Goal: Feedback & Contribution: Contribute content

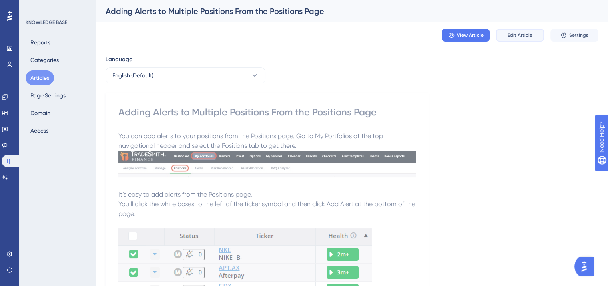
click at [508, 36] on span "Edit Article" at bounding box center [520, 35] width 25 height 6
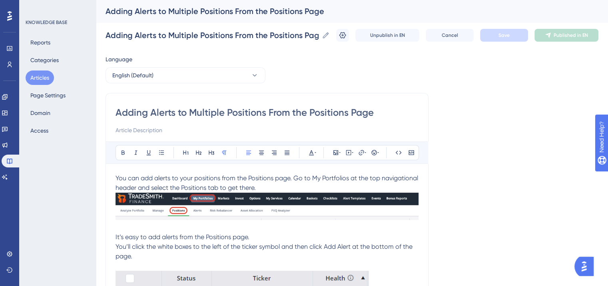
drag, startPoint x: 374, startPoint y: 111, endPoint x: 107, endPoint y: 113, distance: 267.6
click at [177, 106] on input "Adding Alerts to Multiple Positions From the Positions Page" at bounding box center [267, 112] width 303 height 13
click at [152, 111] on input "Adding Alerts to Multiple Positions From the Positions Page" at bounding box center [267, 112] width 303 height 13
click at [151, 109] on input "Adding Alerts to Multiple Positions From the Positions Page" at bounding box center [267, 112] width 303 height 13
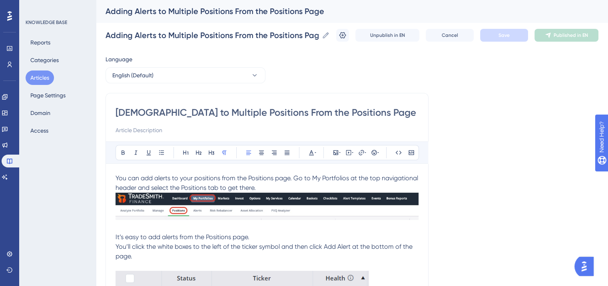
type input "AddAlerts to Multiple Positions From the Positions Page"
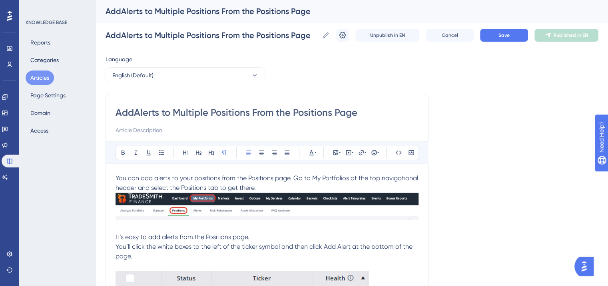
type input "Add Alerts to Multiple Positions From the Positions Page"
click at [360, 112] on input "Add Alerts to Multiple Positions From the Positions Page" at bounding box center [267, 112] width 303 height 13
type input "Add Alerts to Multiple Positions From the Positions Pag"
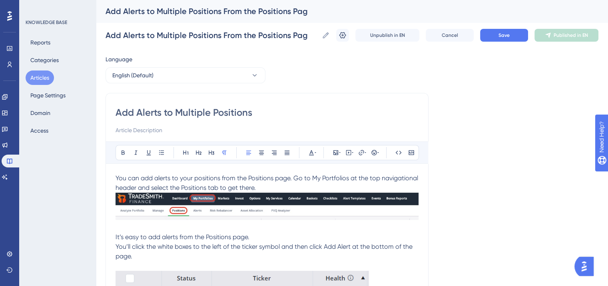
type input "Add Alerts to Multiple Positions"
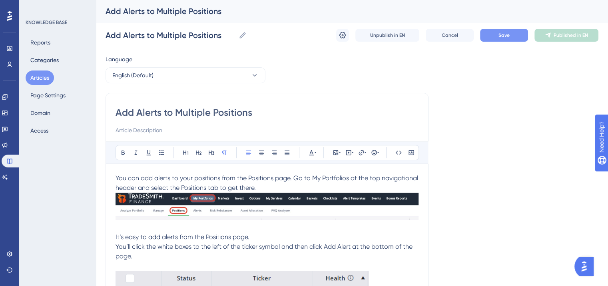
type input "Add Alerts to Multiple Positions"
click at [508, 37] on span "Save" at bounding box center [504, 35] width 11 height 6
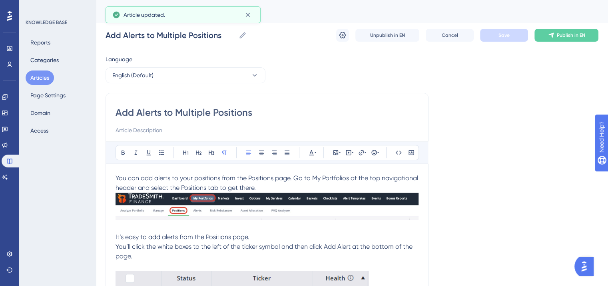
click at [260, 186] on p "You can add alerts to your positions from the Positions page. Go to My Portfoli…" at bounding box center [267, 182] width 303 height 19
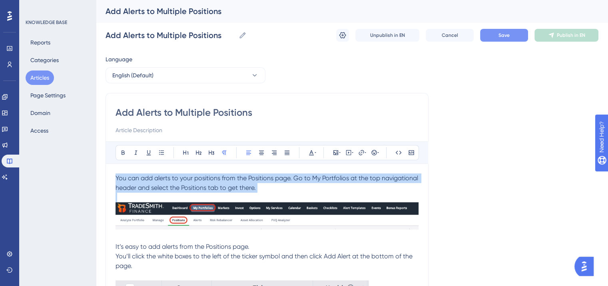
drag, startPoint x: 266, startPoint y: 192, endPoint x: 116, endPoint y: 178, distance: 149.8
click at [254, 186] on span "You can add alerts to your positions from the Positions page. Go to My Portfoli…" at bounding box center [268, 182] width 304 height 17
drag, startPoint x: 261, startPoint y: 190, endPoint x: 112, endPoint y: 180, distance: 149.5
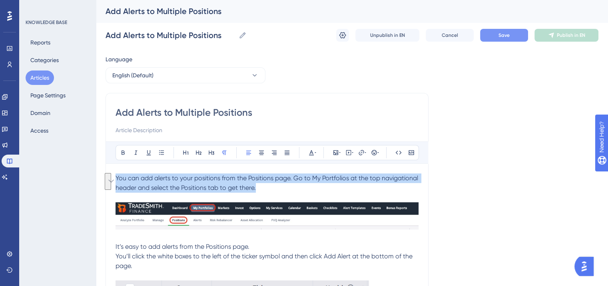
copy span "You can add alerts to your positions from the Positions page. Go to My Portfoli…"
click at [284, 188] on p "You can add alerts to your positions from the Positions page. Go to My Portfoli…" at bounding box center [267, 182] width 303 height 19
drag, startPoint x: 267, startPoint y: 188, endPoint x: 115, endPoint y: 178, distance: 152.3
click at [116, 178] on p "You can add alerts to your positions from the Positions page. Go to My Portfoli…" at bounding box center [267, 182] width 303 height 19
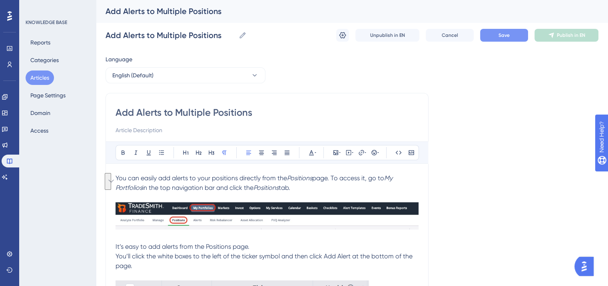
drag, startPoint x: 302, startPoint y: 191, endPoint x: 115, endPoint y: 177, distance: 188.1
click at [308, 151] on icon at bounding box center [311, 152] width 6 height 6
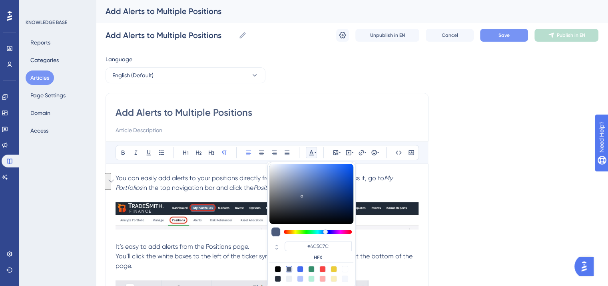
scroll to position [9, 0]
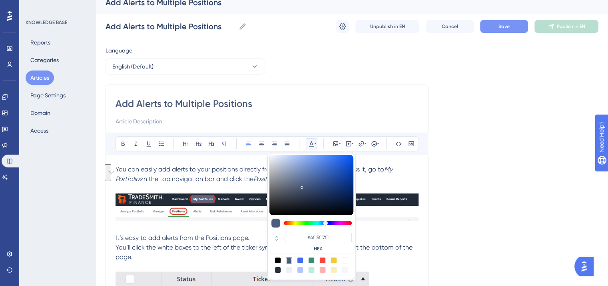
click at [279, 258] on div at bounding box center [278, 260] width 6 height 6
type input "#000000"
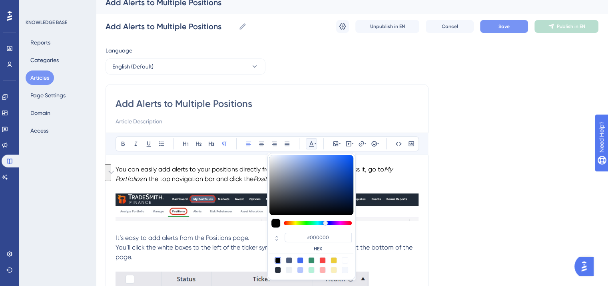
click at [251, 184] on p "To enrich screen reader interactions, please activate Accessibility in Grammarl…" at bounding box center [267, 189] width 303 height 10
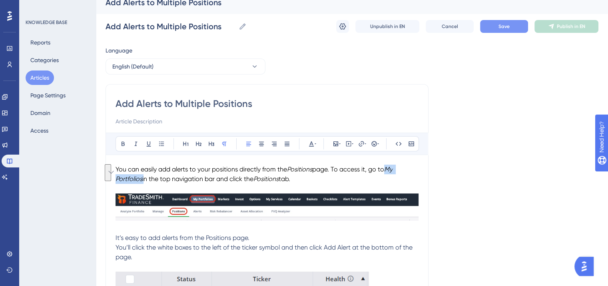
drag, startPoint x: 390, startPoint y: 168, endPoint x: 144, endPoint y: 176, distance: 246.1
click at [144, 176] on p "You can easily add alerts to your positions directly from the Positions page. T…" at bounding box center [267, 173] width 303 height 19
click at [122, 140] on icon at bounding box center [123, 143] width 6 height 6
click at [222, 188] on p "To enrich screen reader interactions, please activate Accessibility in Grammarl…" at bounding box center [267, 189] width 303 height 10
drag, startPoint x: 258, startPoint y: 178, endPoint x: 285, endPoint y: 178, distance: 27.2
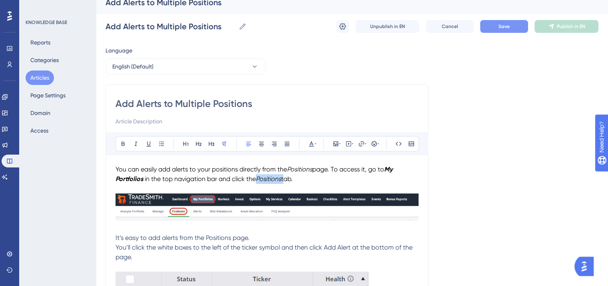
click at [285, 178] on p "You can easily add alerts to your positions directly from the Positions page. T…" at bounding box center [267, 173] width 303 height 19
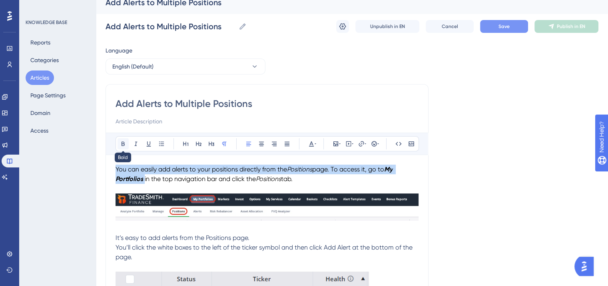
click at [125, 143] on icon at bounding box center [123, 143] width 6 height 6
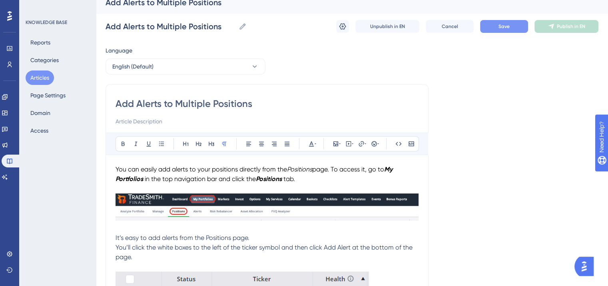
click at [333, 186] on p "To enrich screen reader interactions, please activate Accessibility in Grammarl…" at bounding box center [267, 189] width 303 height 10
click at [509, 24] on span "Save" at bounding box center [504, 26] width 11 height 6
click at [232, 205] on img "To enrich screen reader interactions, please activate Accessibility in Grammarl…" at bounding box center [267, 206] width 303 height 27
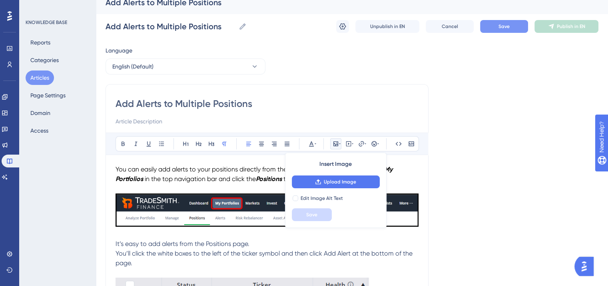
click at [503, 26] on span "Save" at bounding box center [504, 26] width 11 height 6
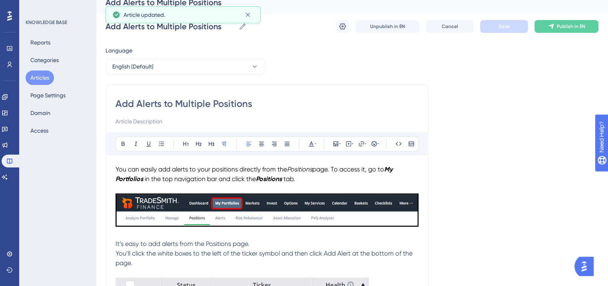
click at [294, 239] on p "It’s easy to add alerts from the Positions page." at bounding box center [267, 244] width 303 height 10
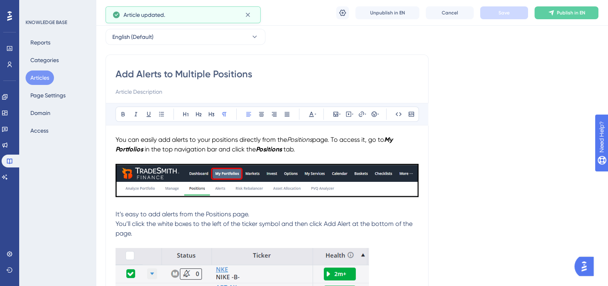
scroll to position [49, 0]
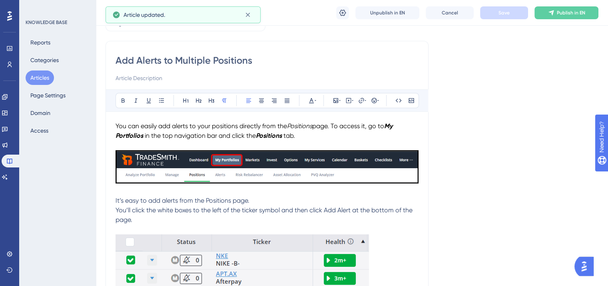
click at [116, 207] on span "You’ll click the white boxes to the left of the ticker symbol and then click Ad…" at bounding box center [265, 214] width 299 height 17
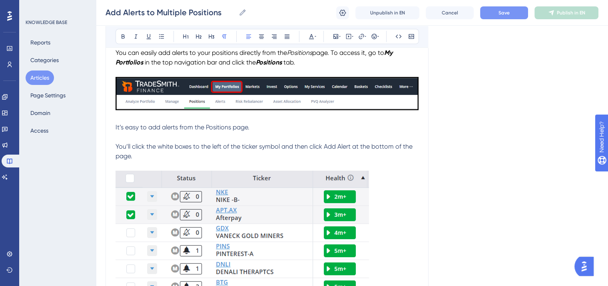
scroll to position [129, 0]
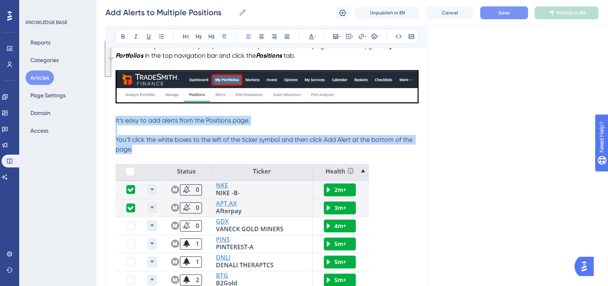
drag, startPoint x: 138, startPoint y: 149, endPoint x: 112, endPoint y: 124, distance: 35.9
click at [112, 124] on div "Performance Users Engagement Widgets Feedback Product Updates Knowledge Base AI…" at bounding box center [304, 277] width 608 height 813
copy div "It’s easy to add alerts from the Positions page. You’ll click the white boxes t…"
click at [362, 127] on p "To enrich screen reader interactions, please activate Accessibility in Grammarl…" at bounding box center [267, 130] width 303 height 10
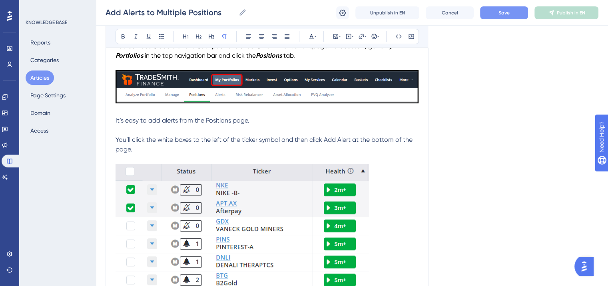
click at [139, 149] on p "You’ll click the white boxes to the left of the ticker symbol and then click Ad…" at bounding box center [267, 144] width 303 height 19
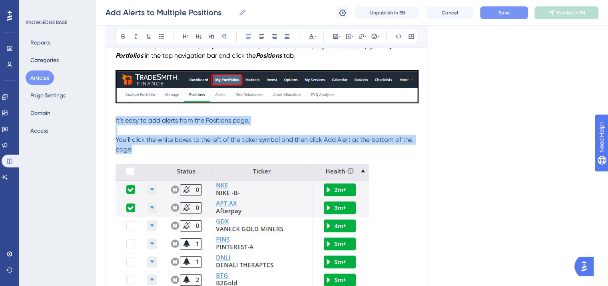
drag, startPoint x: 139, startPoint y: 150, endPoint x: 112, endPoint y: 121, distance: 39.0
click at [112, 121] on div "Add Alerts to Multiple Positions Bold Italic Underline Bullet Point Heading 1 H…" at bounding box center [267, 286] width 323 height 650
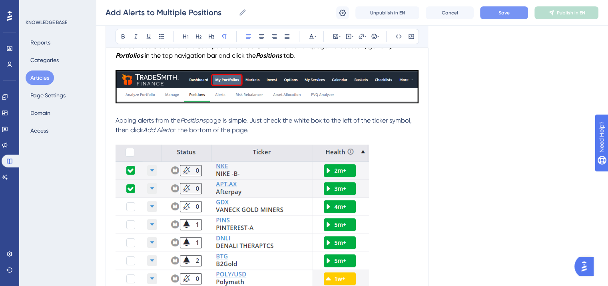
click at [113, 124] on div "Performance Users Engagement Widgets Feedback Product Updates Knowledge Base AI…" at bounding box center [304, 268] width 608 height 794
click at [313, 32] on button at bounding box center [311, 36] width 11 height 11
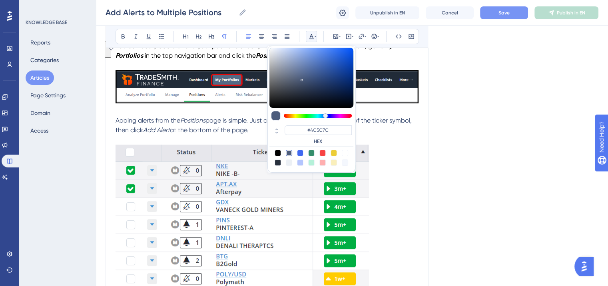
click at [277, 151] on div at bounding box center [278, 153] width 6 height 6
type input "#000000"
click at [258, 131] on p "Adding alerts from the Positions page is simple. Just check the white box to th…" at bounding box center [267, 125] width 303 height 19
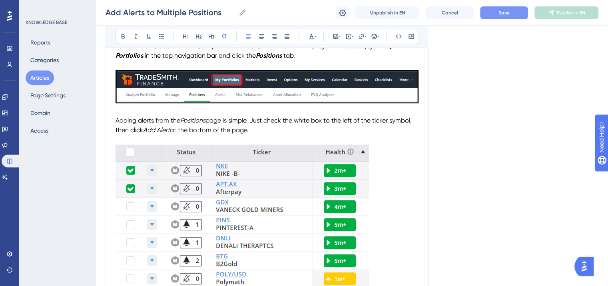
click at [499, 12] on span "Save" at bounding box center [504, 13] width 11 height 6
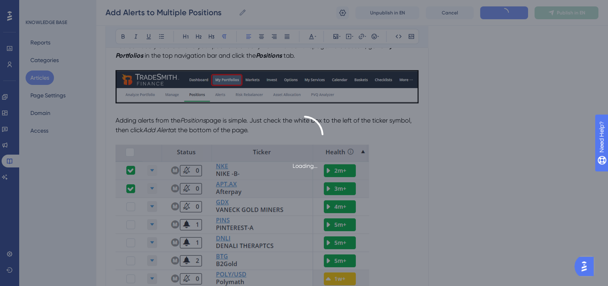
click at [236, 130] on div "Loading..." at bounding box center [304, 143] width 608 height 55
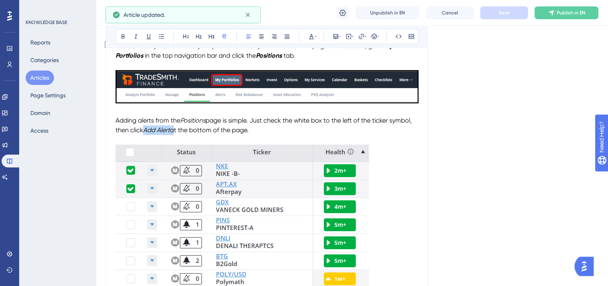
drag, startPoint x: 146, startPoint y: 130, endPoint x: 174, endPoint y: 129, distance: 28.0
click at [174, 129] on p "Adding alerts from the Positions page is simple. Just check the white box to th…" at bounding box center [267, 125] width 303 height 19
click at [123, 35] on icon at bounding box center [123, 36] width 6 height 6
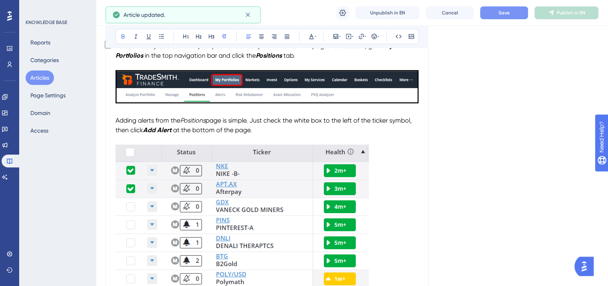
click at [447, 138] on div "Language English (Default) Add Alerts to Multiple Positions Bold Italic Underli…" at bounding box center [352, 280] width 493 height 717
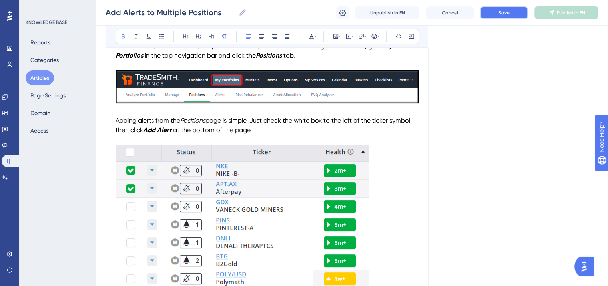
click at [519, 12] on button "Save" at bounding box center [504, 12] width 48 height 13
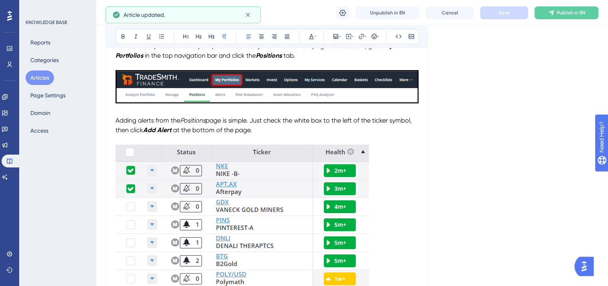
click at [378, 117] on span "page is simple. Just check the white box to the left of the ticker symbol, then…" at bounding box center [265, 124] width 298 height 17
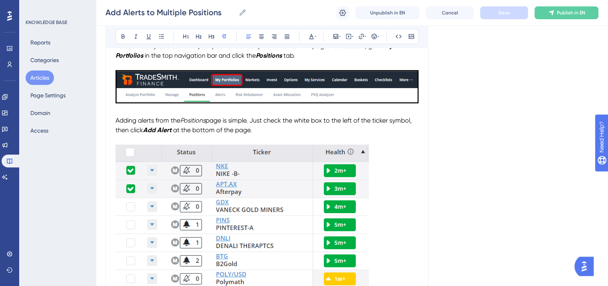
drag, startPoint x: 347, startPoint y: 119, endPoint x: 355, endPoint y: 118, distance: 8.0
click at [347, 119] on span "page is simple. Just check the white box to the left of the ticker symbol, then…" at bounding box center [265, 124] width 298 height 17
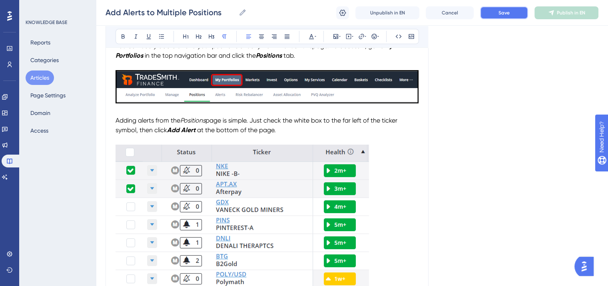
click at [497, 12] on button "Save" at bounding box center [504, 12] width 48 height 13
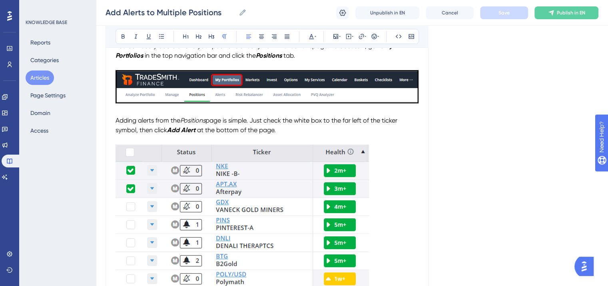
click at [268, 190] on img "To enrich screen reader interactions, please activate Accessibility in Grammarl…" at bounding box center [243, 248] width 254 height 208
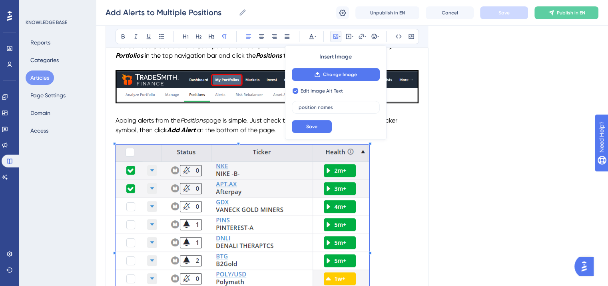
checkbox input "false"
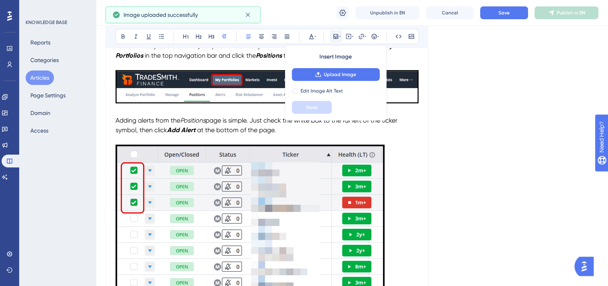
click at [418, 129] on p "Adding alerts from the Positions page is simple. Just check the white box to th…" at bounding box center [267, 125] width 303 height 19
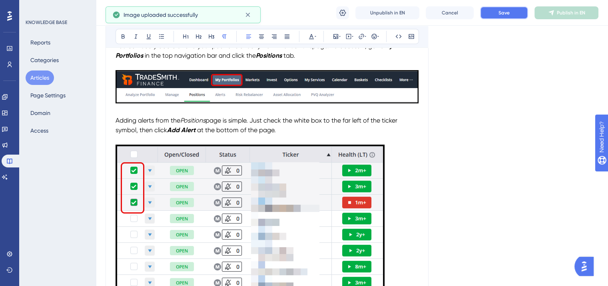
click at [506, 14] on span "Save" at bounding box center [504, 13] width 11 height 6
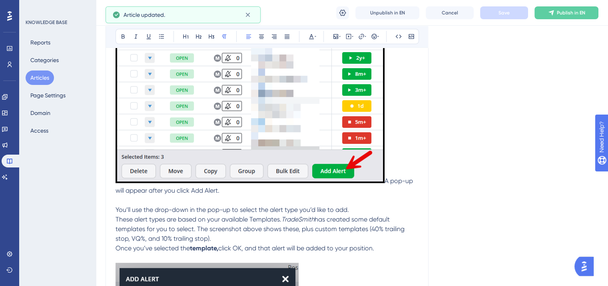
scroll to position [329, 0]
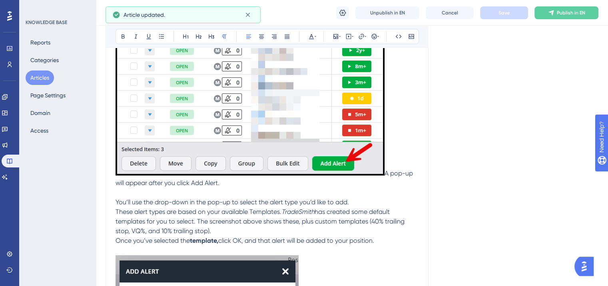
click at [385, 171] on span "A pop-up will appear after you click Add Alert." at bounding box center [265, 177] width 299 height 17
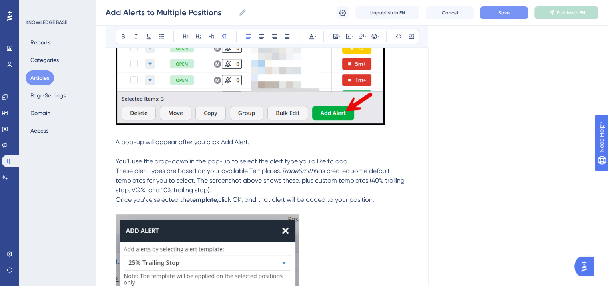
scroll to position [409, 0]
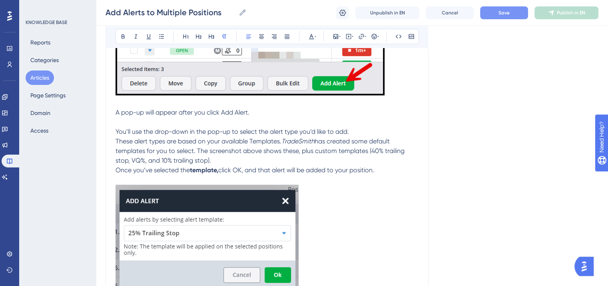
click at [116, 172] on span "Once you’ve selected the" at bounding box center [153, 170] width 74 height 8
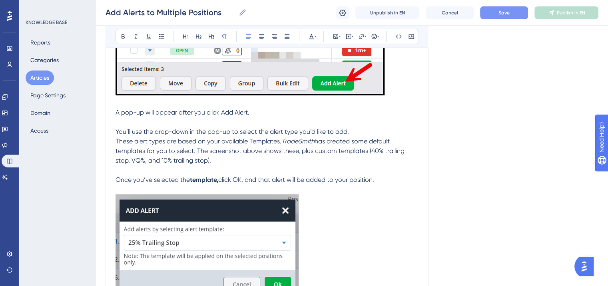
drag, startPoint x: 394, startPoint y: 183, endPoint x: 167, endPoint y: 132, distance: 232.5
click at [115, 115] on div "Add Alerts to Multiple Positions Bold Italic Underline Bullet Point Heading 1 H…" at bounding box center [267, 17] width 323 height 673
copy div "A pop-up will appear after you click Add Alert. You’ll use the drop-down in the…"
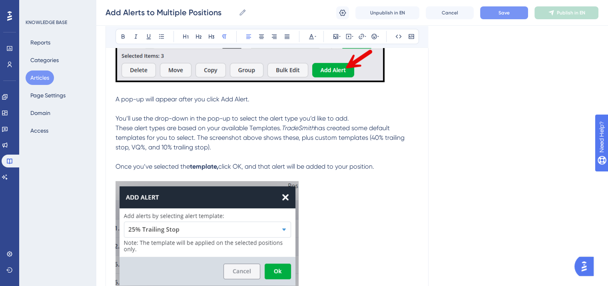
click at [357, 232] on p "To enrich screen reader interactions, please activate Accessibility in Grammarl…" at bounding box center [267, 236] width 303 height 111
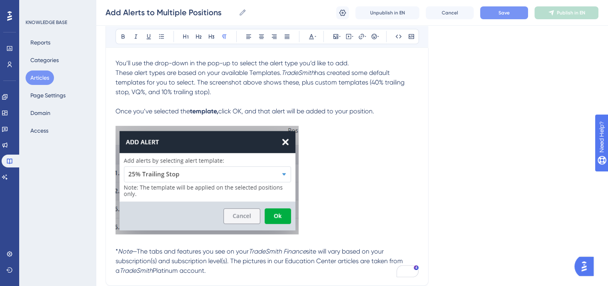
scroll to position [462, 0]
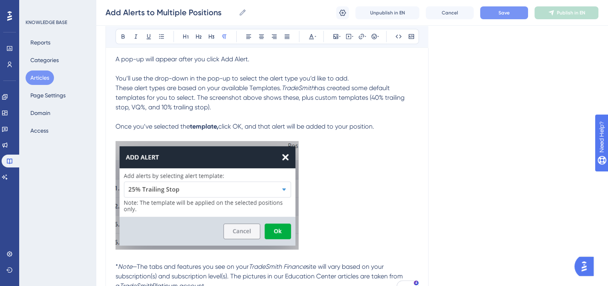
click at [251, 210] on img "To enrich screen reader interactions, please activate Accessibility in Grammarl…" at bounding box center [207, 195] width 183 height 108
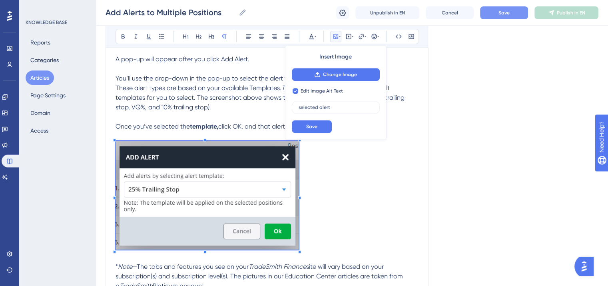
checkbox input "false"
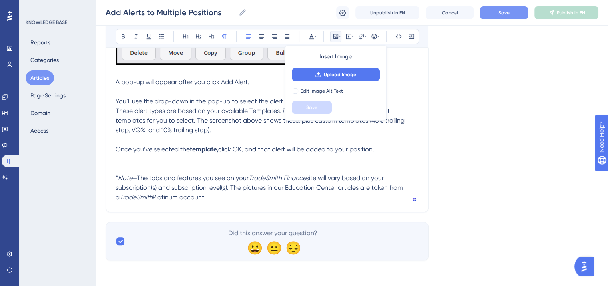
scroll to position [440, 0]
click at [500, 13] on span "Save" at bounding box center [504, 13] width 11 height 6
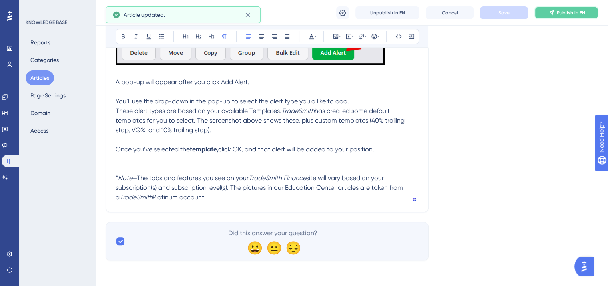
click at [563, 13] on span "Publish in EN" at bounding box center [571, 13] width 28 height 6
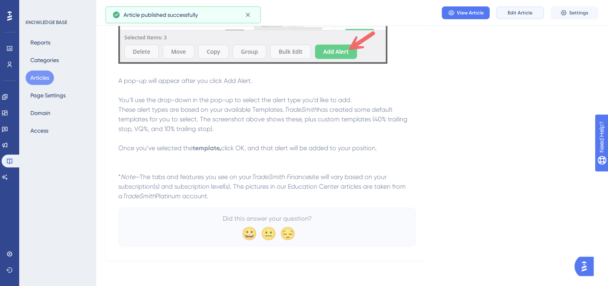
click at [516, 12] on span "Edit Article" at bounding box center [520, 13] width 25 height 6
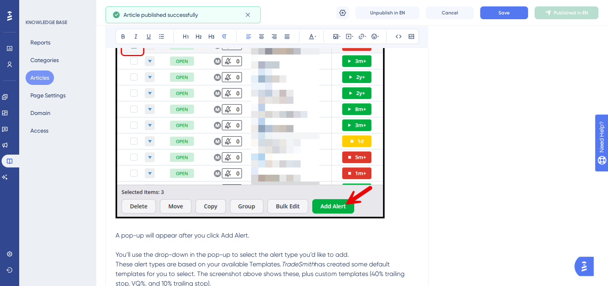
scroll to position [380, 0]
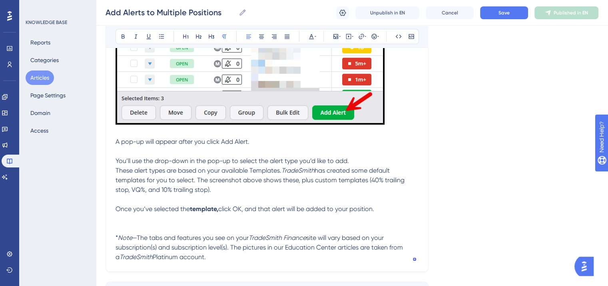
click at [119, 223] on p "To enrich screen reader interactions, please activate Accessibility in Grammarl…" at bounding box center [267, 219] width 303 height 10
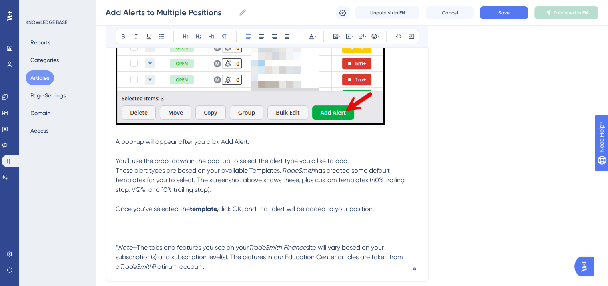
drag, startPoint x: 219, startPoint y: 191, endPoint x: 197, endPoint y: 182, distance: 23.8
click at [197, 182] on p "These alert types are based on your available Templates. TradeSmith has created…" at bounding box center [267, 180] width 303 height 29
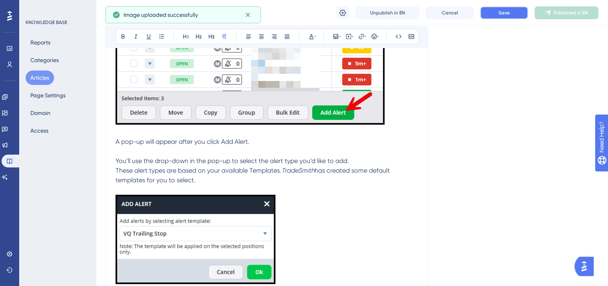
click at [510, 10] on button "Save" at bounding box center [504, 12] width 48 height 13
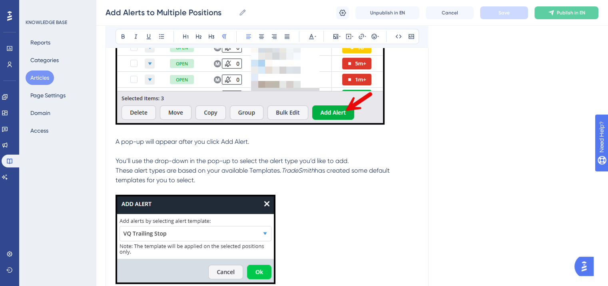
click at [200, 179] on p "These alert types are based on your available Templates. TradeSmith has created…" at bounding box center [267, 175] width 303 height 19
drag, startPoint x: 200, startPoint y: 181, endPoint x: 116, endPoint y: 160, distance: 86.5
click at [116, 160] on div "You can easily add alerts to your positions directly from the Positions page. T…" at bounding box center [267, 76] width 303 height 573
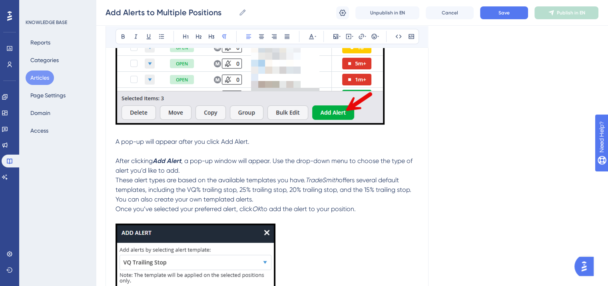
click at [117, 179] on span "These alert types are based on the available templates you have." at bounding box center [211, 180] width 190 height 8
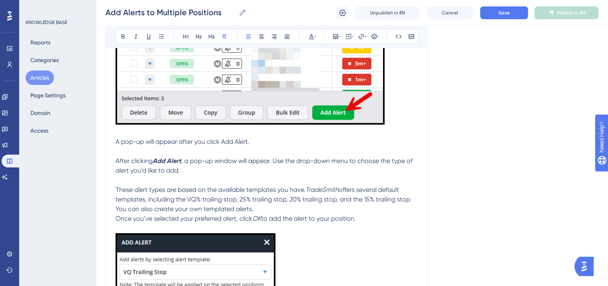
click at [117, 207] on span "offers several default templates, including the VQ% trailing stop, 25% trailing…" at bounding box center [265, 199] width 298 height 27
click at [117, 207] on span "You can also create your own templated alerts." at bounding box center [185, 209] width 138 height 8
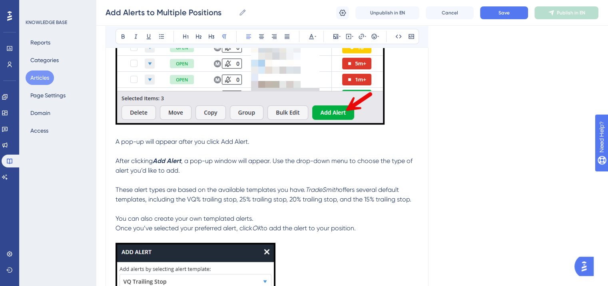
click at [116, 228] on span "Once you’ve selected your preferred alert, click" at bounding box center [184, 228] width 137 height 8
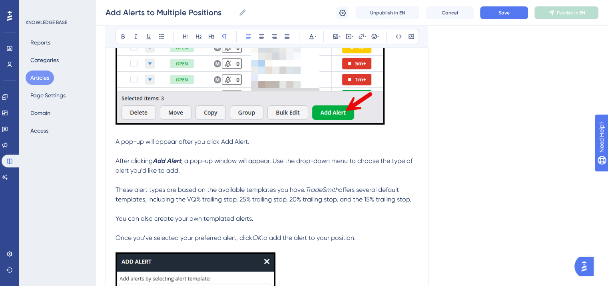
drag, startPoint x: 368, startPoint y: 238, endPoint x: 106, endPoint y: 143, distance: 278.4
click at [106, 143] on div "Add Alerts to Multiple Positions Bold Italic Underline Bullet Point Heading 1 H…" at bounding box center [267, 70] width 323 height 721
click at [311, 34] on icon at bounding box center [311, 36] width 5 height 5
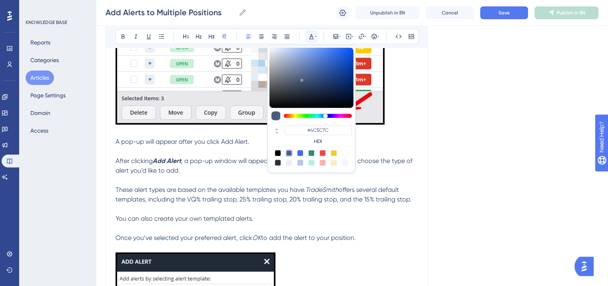
click at [278, 151] on div at bounding box center [278, 153] width 6 height 6
type input "#000000"
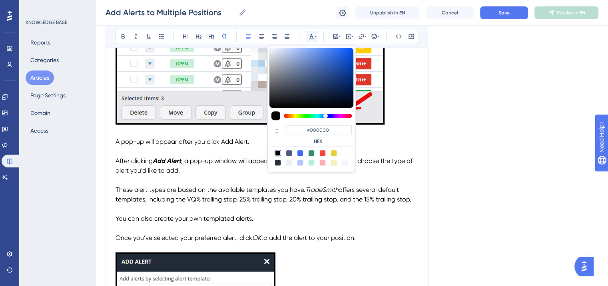
click at [284, 215] on p "You can also create your own templated alerts." at bounding box center [267, 219] width 303 height 10
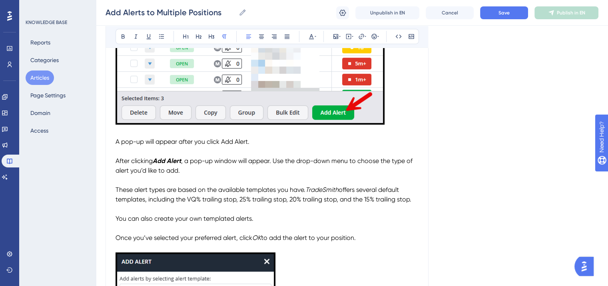
click at [284, 215] on p "You can also create your own templated alerts." at bounding box center [267, 219] width 303 height 10
drag, startPoint x: 256, startPoint y: 220, endPoint x: 203, endPoint y: 220, distance: 53.2
click at [203, 220] on p "You can also create your own templated alerts." at bounding box center [267, 219] width 303 height 10
click at [122, 33] on icon at bounding box center [123, 36] width 6 height 6
click at [362, 34] on icon at bounding box center [361, 36] width 5 height 5
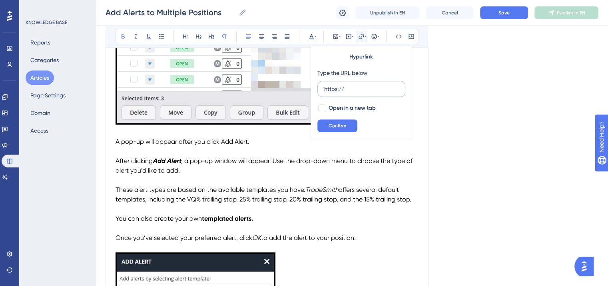
drag, startPoint x: 349, startPoint y: 90, endPoint x: 321, endPoint y: 90, distance: 27.6
click at [321, 90] on label "https://" at bounding box center [362, 89] width 88 height 16
click at [324, 90] on input "https://" at bounding box center [361, 88] width 74 height 9
type input "[URL][DOMAIN_NAME]"
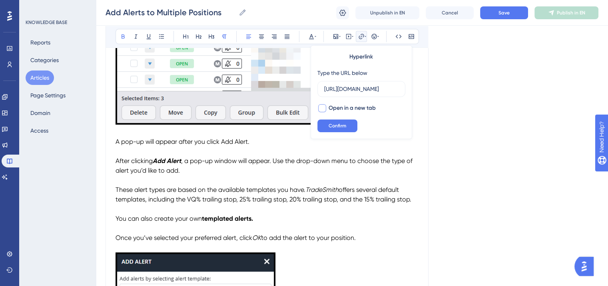
click at [321, 106] on div at bounding box center [322, 108] width 8 height 8
checkbox input "true"
click at [341, 122] on span "Confirm" at bounding box center [338, 125] width 18 height 6
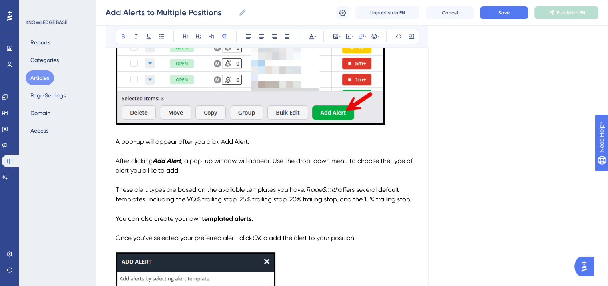
click at [284, 225] on p "To enrich screen reader interactions, please activate Accessibility in Grammarl…" at bounding box center [267, 228] width 303 height 10
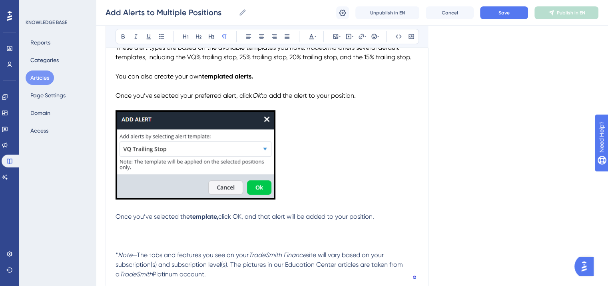
scroll to position [520, 0]
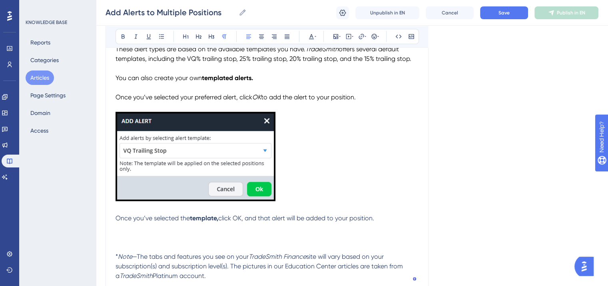
drag, startPoint x: 380, startPoint y: 220, endPoint x: 112, endPoint y: 224, distance: 268.4
click at [116, 255] on span "*" at bounding box center [117, 256] width 2 height 8
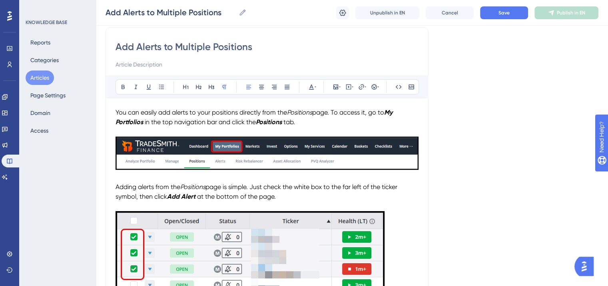
scroll to position [0, 0]
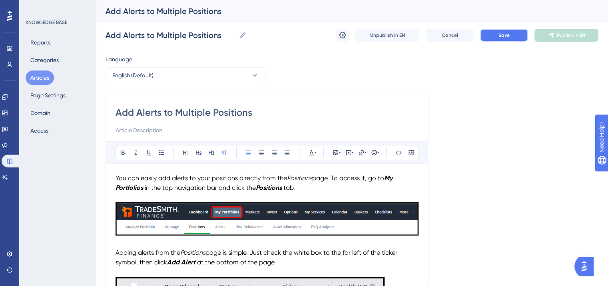
click at [498, 34] on button "Save" at bounding box center [504, 35] width 48 height 13
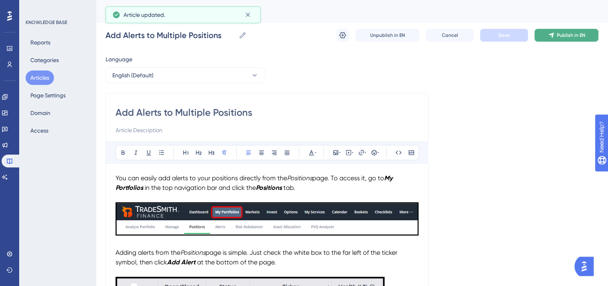
click at [570, 34] on span "Publish in EN" at bounding box center [571, 35] width 28 height 6
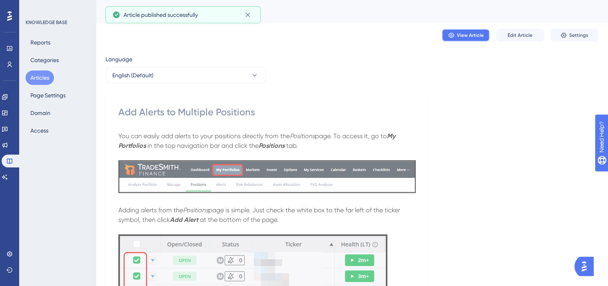
click at [471, 34] on span "View Article" at bounding box center [470, 35] width 27 height 6
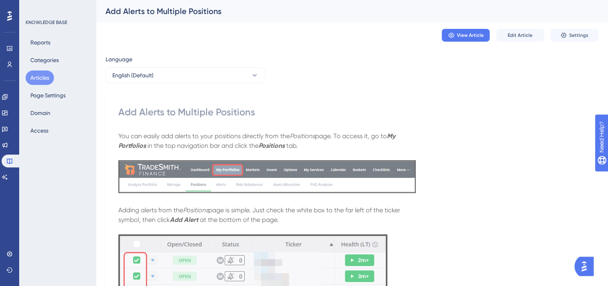
click at [45, 79] on button "Articles" at bounding box center [40, 77] width 28 height 14
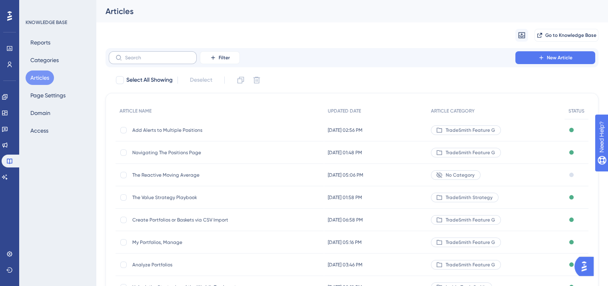
click at [144, 61] on label at bounding box center [153, 57] width 88 height 13
click at [144, 60] on input "text" at bounding box center [157, 58] width 65 height 6
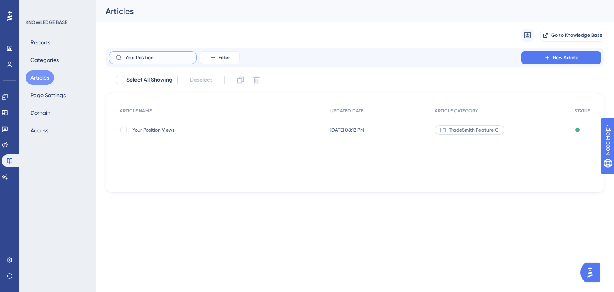
type input "Your Position i"
checkbox input "true"
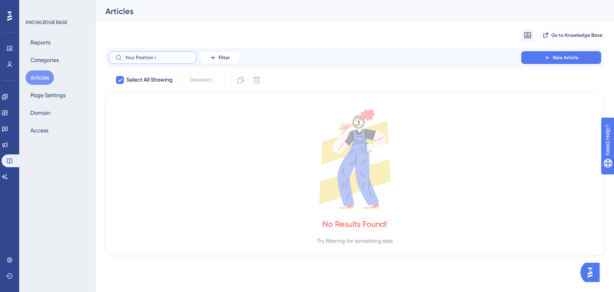
type input "Your Position"
checkbox input "false"
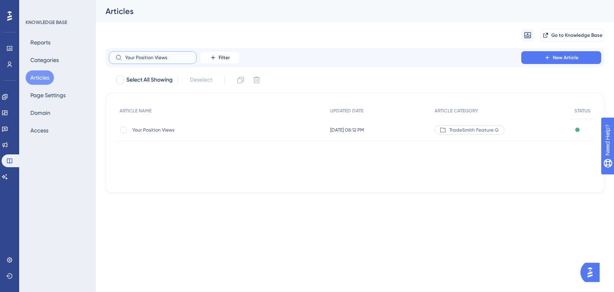
type input "Your Position Views"
click at [145, 130] on span "Your Position Views" at bounding box center [196, 130] width 128 height 6
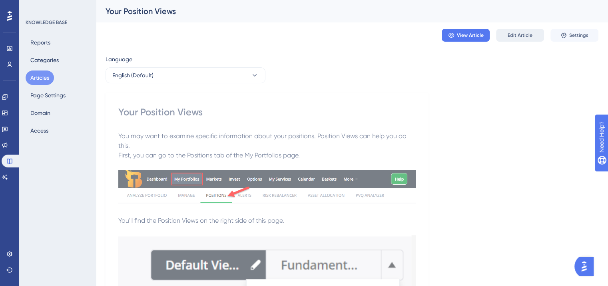
click at [517, 34] on span "Edit Article" at bounding box center [520, 35] width 25 height 6
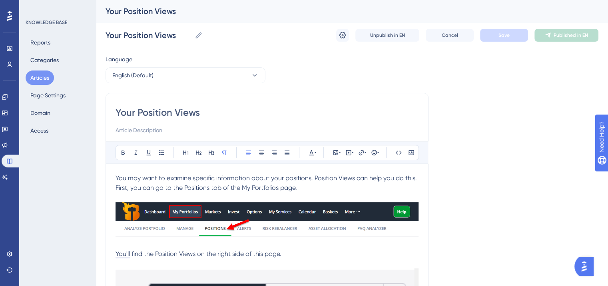
scroll to position [80, 0]
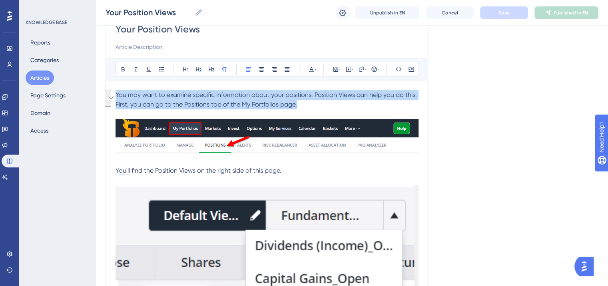
drag, startPoint x: 304, startPoint y: 105, endPoint x: 114, endPoint y: 96, distance: 190.2
copy div "You may want to examine specific information about your positions. Position Vie…"
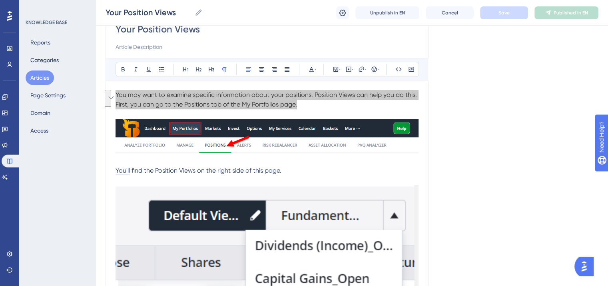
scroll to position [0, 0]
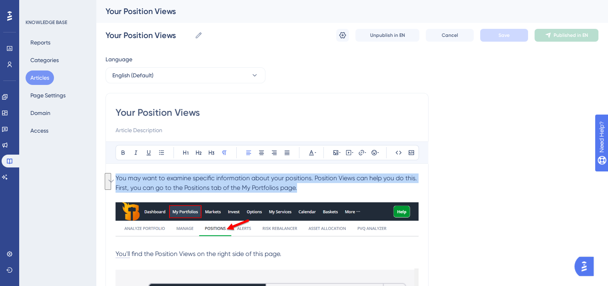
click at [310, 191] on p "First, you can go to the Positions tab of the My Portfolios page." at bounding box center [267, 188] width 303 height 10
drag, startPoint x: 306, startPoint y: 188, endPoint x: 114, endPoint y: 174, distance: 192.1
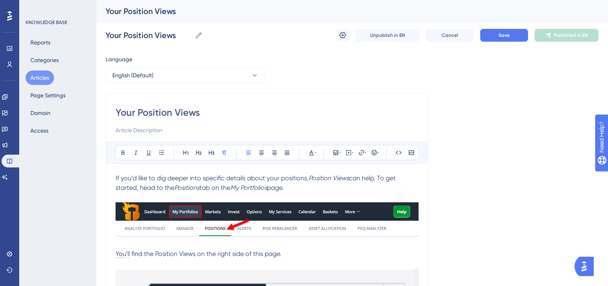
click at [383, 174] on span "can help. To get started, head to the" at bounding box center [257, 182] width 282 height 17
drag, startPoint x: 289, startPoint y: 189, endPoint x: 115, endPoint y: 181, distance: 174.1
click at [310, 150] on icon at bounding box center [311, 152] width 6 height 6
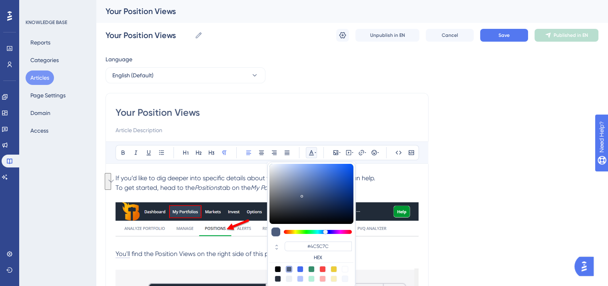
scroll to position [9, 0]
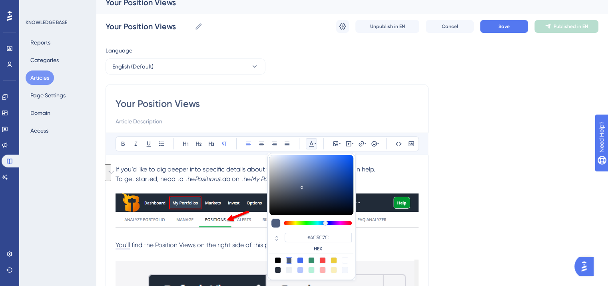
click at [279, 260] on div at bounding box center [278, 260] width 6 height 6
type input "#000000"
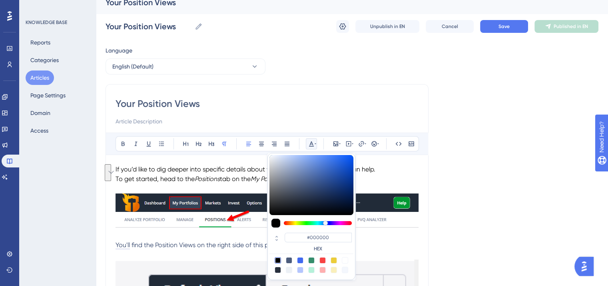
click at [391, 184] on p "To enrich screen reader interactions, please activate Accessibility in Grammarl…" at bounding box center [267, 189] width 303 height 10
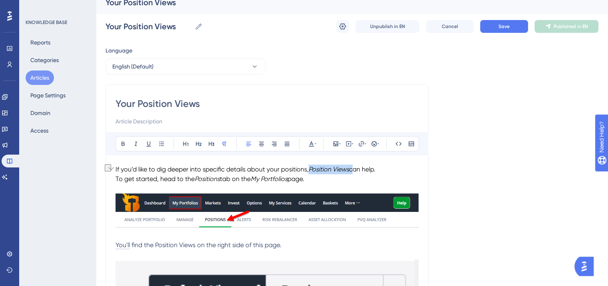
drag, startPoint x: 310, startPoint y: 168, endPoint x: 353, endPoint y: 167, distance: 42.4
click at [353, 167] on p "If you’d like to dig deeper into specific details about your positions, Positio…" at bounding box center [267, 169] width 303 height 10
click at [120, 140] on icon at bounding box center [123, 143] width 6 height 6
drag, startPoint x: 195, startPoint y: 178, endPoint x: 234, endPoint y: 178, distance: 38.8
click at [234, 178] on p "To get started, head to the Positions tab on the My Portfolios page." at bounding box center [267, 179] width 303 height 10
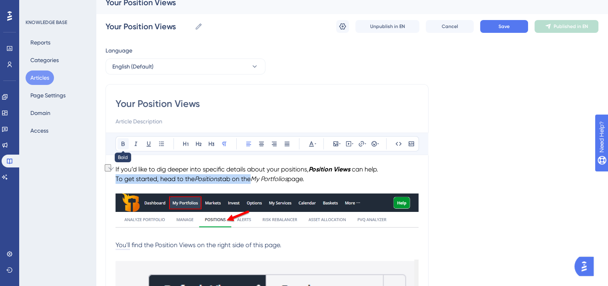
click at [124, 141] on icon at bounding box center [123, 143] width 6 height 6
drag, startPoint x: 256, startPoint y: 178, endPoint x: 314, endPoint y: 180, distance: 57.2
click at [314, 180] on p "To get started, head to the Positions tab on the My Portfolios page." at bounding box center [267, 179] width 303 height 10
click at [120, 141] on icon at bounding box center [123, 143] width 6 height 6
click at [344, 178] on p "To get started, head to the Positions tab on the My Portfolios page." at bounding box center [267, 179] width 303 height 10
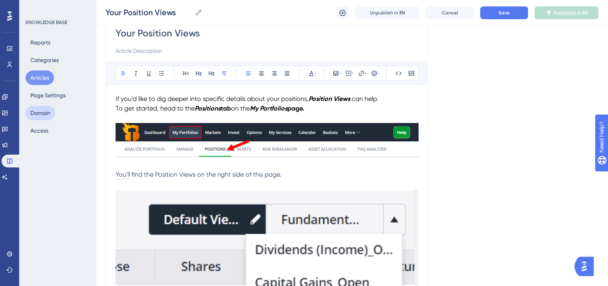
scroll to position [89, 0]
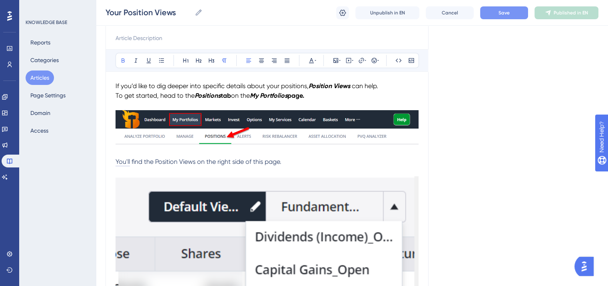
click at [514, 16] on button "Save" at bounding box center [504, 12] width 48 height 13
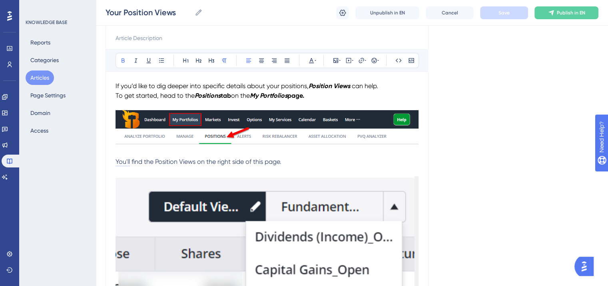
click at [270, 130] on img "To enrich screen reader interactions, please activate Accessibility in Grammarl…" at bounding box center [267, 127] width 303 height 34
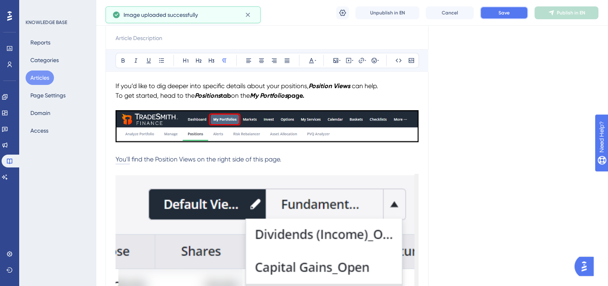
click at [514, 14] on button "Save" at bounding box center [504, 12] width 48 height 13
click at [569, 7] on button "Publish in EN" at bounding box center [567, 12] width 64 height 13
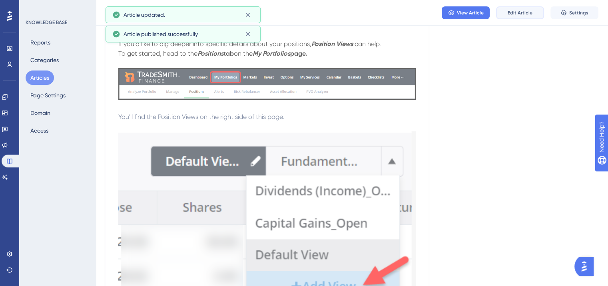
click at [526, 11] on span "Edit Article" at bounding box center [520, 13] width 25 height 6
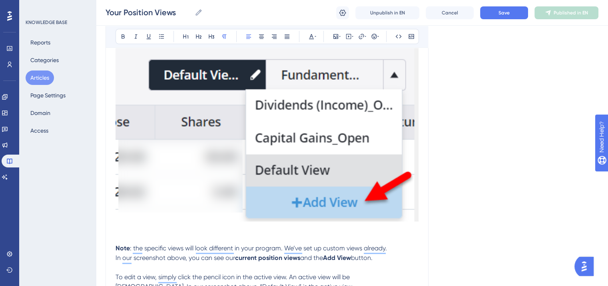
scroll to position [178, 0]
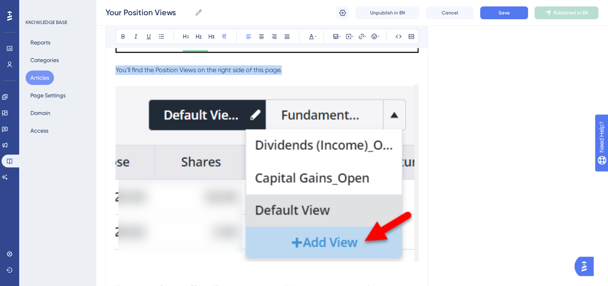
drag, startPoint x: 288, startPoint y: 70, endPoint x: 115, endPoint y: 72, distance: 173.2
click at [116, 72] on p "You’ll find the Position Views on the right side of this page." at bounding box center [267, 70] width 303 height 10
click at [144, 69] on span "You’ll find the Position Views on the right side of this page." at bounding box center [199, 70] width 166 height 8
click at [155, 70] on span "You’ll find the Position Views on the right side of this page." at bounding box center [199, 70] width 166 height 8
drag, startPoint x: 300, startPoint y: 73, endPoint x: 114, endPoint y: 68, distance: 186.1
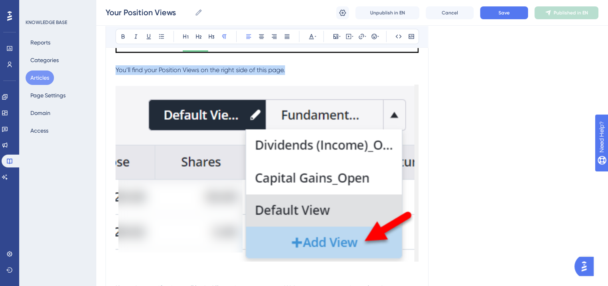
click at [114, 68] on div "Performance Users Engagement Widgets Feedback Product Updates Knowledge Base AI…" at bounding box center [304, 271] width 608 height 899
click at [311, 34] on icon at bounding box center [311, 36] width 6 height 6
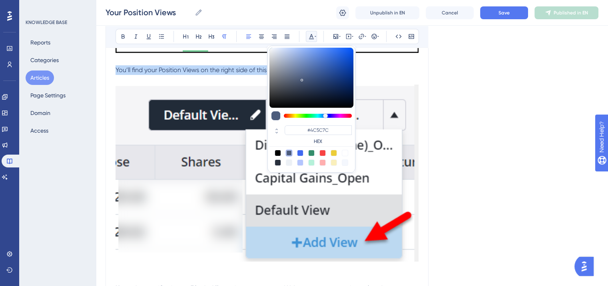
drag, startPoint x: 277, startPoint y: 153, endPoint x: 278, endPoint y: 144, distance: 8.4
click at [277, 152] on div at bounding box center [278, 153] width 6 height 6
type input "#000000"
click at [250, 76] on p "To enrich screen reader interactions, please activate Accessibility in Grammarl…" at bounding box center [267, 80] width 303 height 10
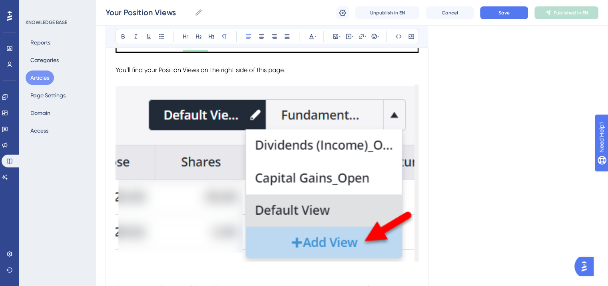
click at [300, 75] on p "To enrich screen reader interactions, please activate Accessibility in Grammarl…" at bounding box center [267, 80] width 303 height 10
drag, startPoint x: 297, startPoint y: 70, endPoint x: 116, endPoint y: 69, distance: 181.2
click at [116, 69] on p "You’ll find your Position Views on the right side of this page." at bounding box center [267, 70] width 303 height 10
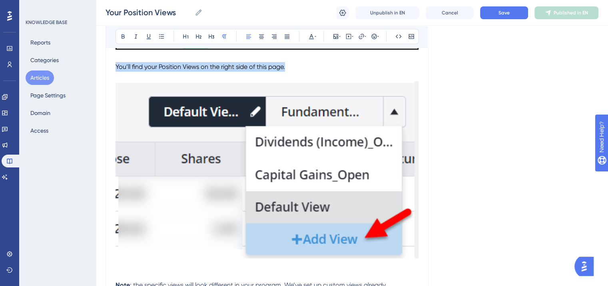
scroll to position [138, 0]
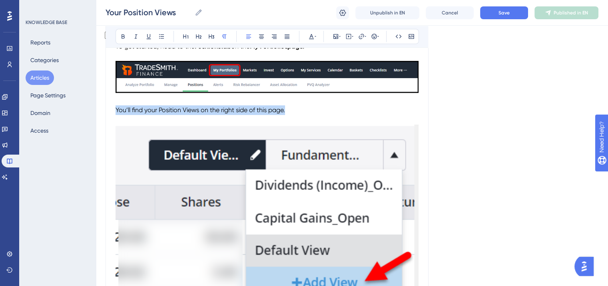
click at [290, 109] on p "You’ll find your Position Views on the right side of this page." at bounding box center [267, 110] width 303 height 10
drag, startPoint x: 292, startPoint y: 108, endPoint x: 115, endPoint y: 111, distance: 176.4
click at [116, 111] on p "You’ll find your Position Views on the right side of this page." at bounding box center [267, 110] width 303 height 10
copy span "You’ll find your Position Views on the right side of this page."
click at [378, 190] on img "To enrich screen reader interactions, please activate Accessibility in Grammarl…" at bounding box center [267, 212] width 303 height 177
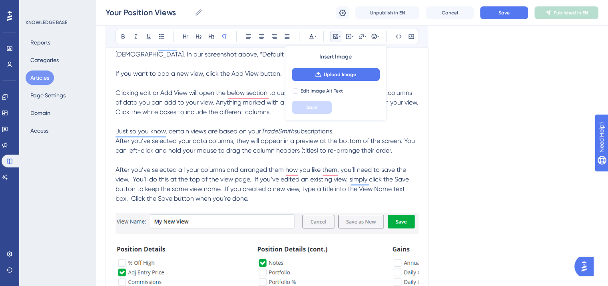
scroll to position [258, 0]
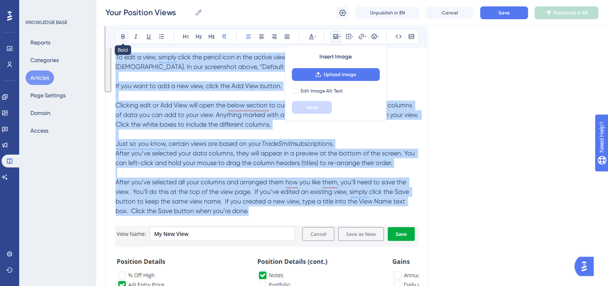
drag, startPoint x: 255, startPoint y: 212, endPoint x: 122, endPoint y: 45, distance: 213.4
click at [119, 35] on div "Bold Italic Underline Bullet Point Heading 1 Heading 2 Heading 3 Normal Align L…" at bounding box center [267, 129] width 303 height 498
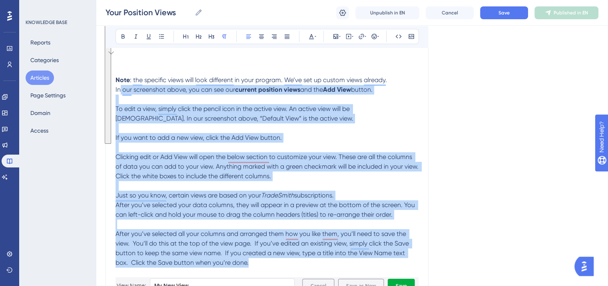
scroll to position [178, 0]
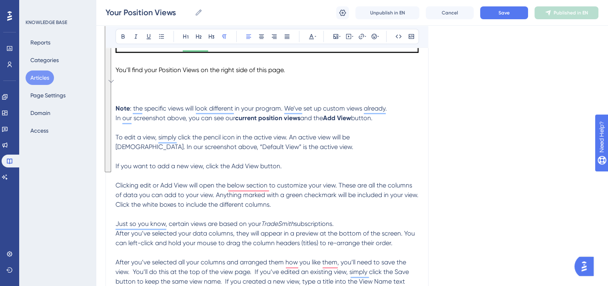
click at [120, 96] on p "To enrich screen reader interactions, please activate Accessibility in Grammarl…" at bounding box center [267, 99] width 303 height 10
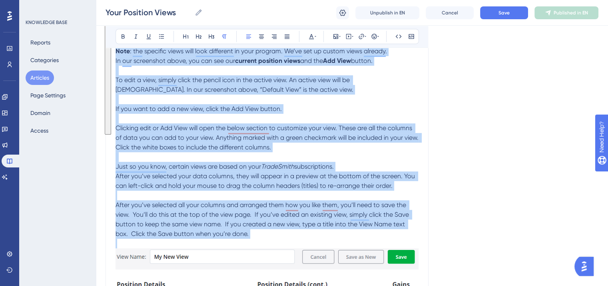
scroll to position [244, 0]
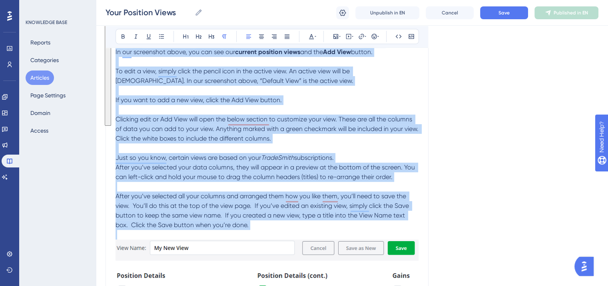
drag, startPoint x: 116, startPoint y: 105, endPoint x: 327, endPoint y: 232, distance: 246.3
click at [327, 232] on div "You’ll If you’d like to dig deeper into specific details about your positions, …" at bounding box center [267, 159] width 303 height 466
copy div "Lore : ips dolorsit ametc adip elit seddoeius te inci utlabor. Et’do mag al eni…"
click at [262, 226] on p "After you’ve selected all your columns and arranged them how you like them, you…" at bounding box center [267, 210] width 303 height 38
drag, startPoint x: 260, startPoint y: 226, endPoint x: 183, endPoint y: 109, distance: 139.7
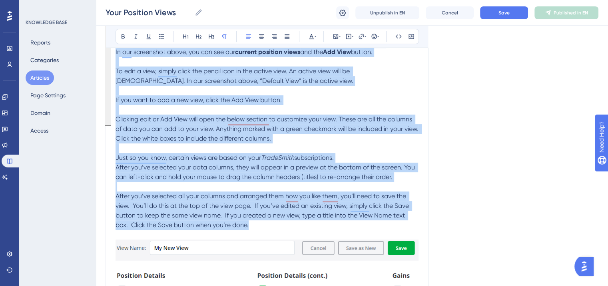
click at [118, 36] on div "Bold Italic Underline Bullet Point Heading 1 Heading 2 Heading 3 Normal Align L…" at bounding box center [267, 143] width 303 height 498
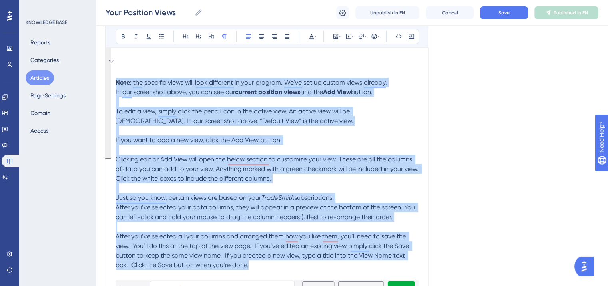
scroll to position [164, 0]
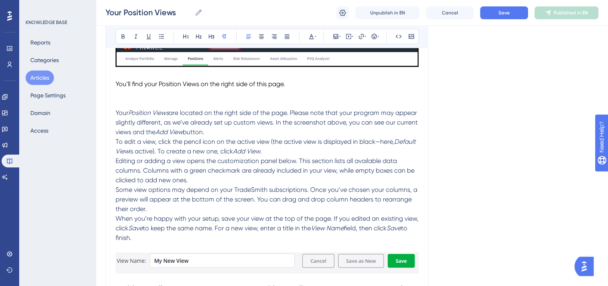
click at [117, 110] on span "Your" at bounding box center [122, 113] width 13 height 8
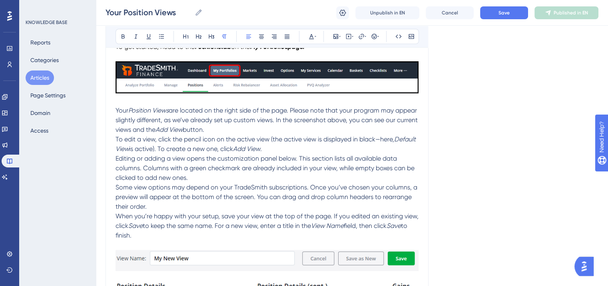
scroll to position [124, 0]
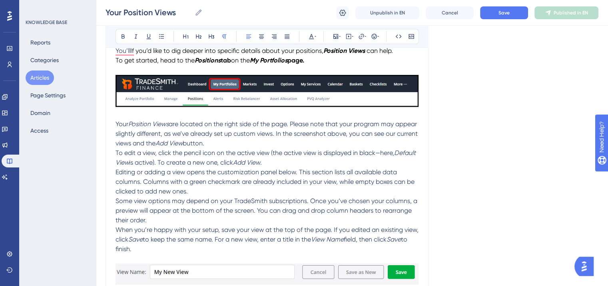
click at [118, 152] on span "To edit a view, click the pencil icon on the active view (the active view is di…" at bounding box center [255, 153] width 279 height 8
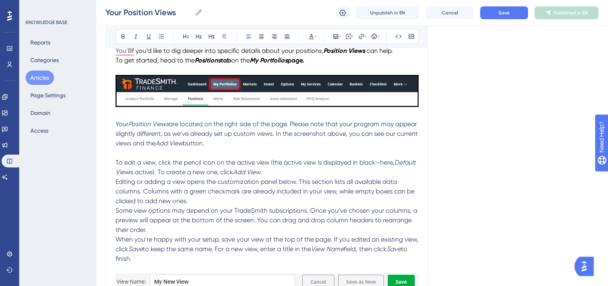
scroll to position [164, 0]
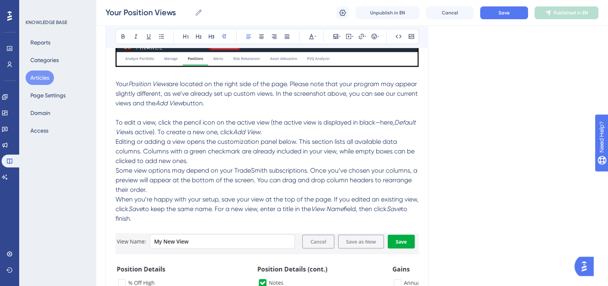
click at [116, 141] on span "Editing or adding a view opens the customization panel below. This section list…" at bounding box center [266, 151] width 301 height 27
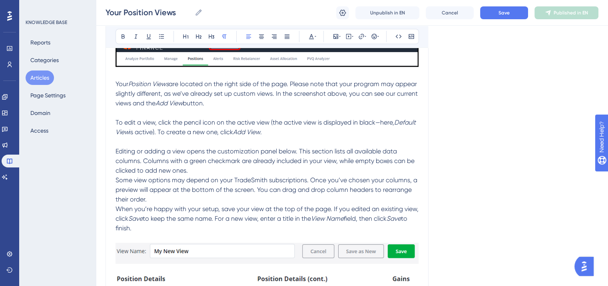
click at [116, 179] on span "Some view options may depend on your TradeSmith subscriptions. Once you’ve chos…" at bounding box center [268, 189] width 304 height 27
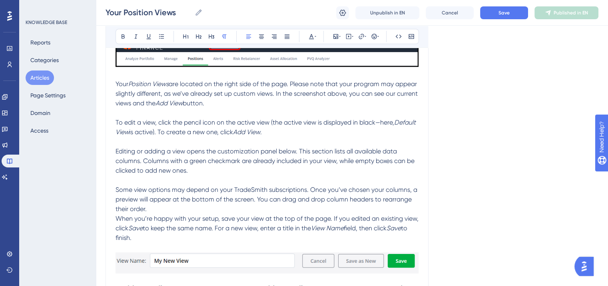
click at [116, 215] on span "When you’re happy with your setup, save your view at the top of the page. If yo…" at bounding box center [268, 222] width 305 height 17
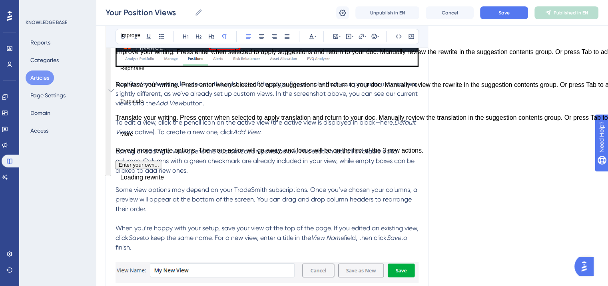
drag, startPoint x: 167, startPoint y: 247, endPoint x: 113, endPoint y: 82, distance: 173.7
click at [113, 80] on div "Performance Users Engagement Widgets Feedback Product Updates Knowledge Base AI…" at bounding box center [304, 167] width 608 height 662
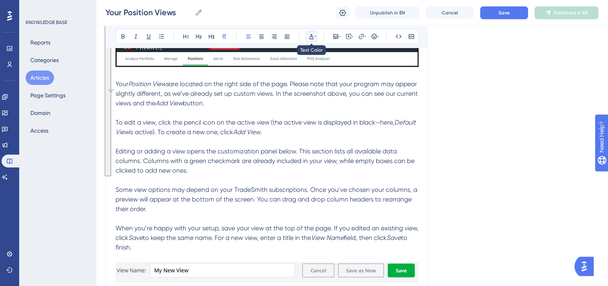
click at [314, 36] on icon at bounding box center [311, 36] width 6 height 6
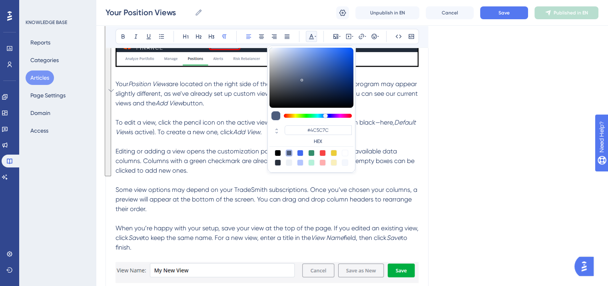
click at [278, 151] on div at bounding box center [278, 153] width 6 height 6
type input "#000000"
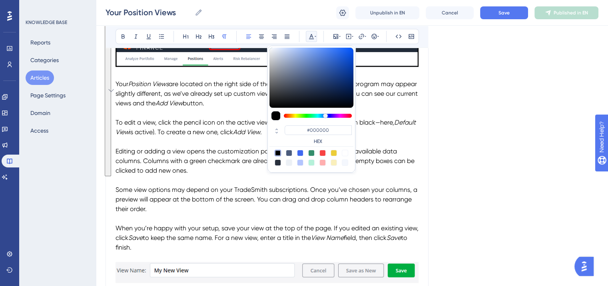
click at [238, 147] on span "Editing or adding a view opens the customization panel below. This section list…" at bounding box center [266, 160] width 301 height 27
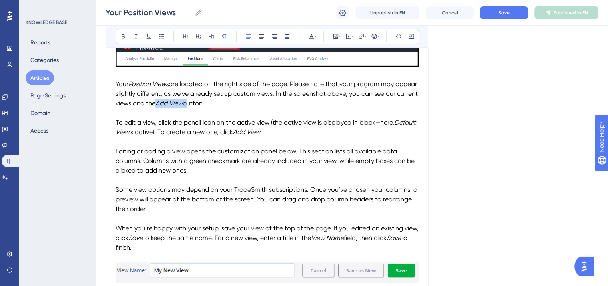
drag, startPoint x: 219, startPoint y: 100, endPoint x: 192, endPoint y: 100, distance: 27.6
click at [192, 100] on p "Your Position Views are located on the right side of the page. Please note that…" at bounding box center [267, 93] width 303 height 29
click at [125, 34] on icon at bounding box center [123, 36] width 6 height 6
click at [171, 108] on p "Your Position Views are located on the right side of the page. Please note that…" at bounding box center [267, 93] width 303 height 29
drag, startPoint x: 184, startPoint y: 122, endPoint x: 270, endPoint y: 120, distance: 86.4
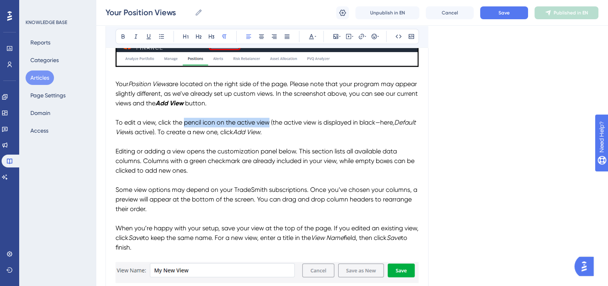
click at [270, 120] on span "To edit a view, click the pencil icon on the active view (the active view is di…" at bounding box center [255, 122] width 279 height 8
click at [124, 36] on icon at bounding box center [123, 36] width 3 height 4
click at [214, 152] on span "Editing or adding a view opens the customization panel below. This section list…" at bounding box center [266, 160] width 301 height 27
drag, startPoint x: 183, startPoint y: 132, endPoint x: 291, endPoint y: 132, distance: 107.6
click at [291, 132] on p "To edit a view, click the pencil icon on the active view (the active view is di…" at bounding box center [267, 127] width 303 height 19
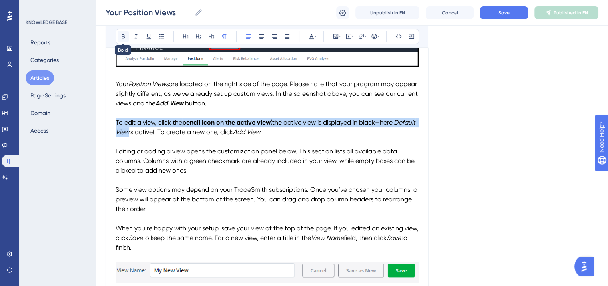
click at [123, 37] on icon at bounding box center [123, 36] width 6 height 6
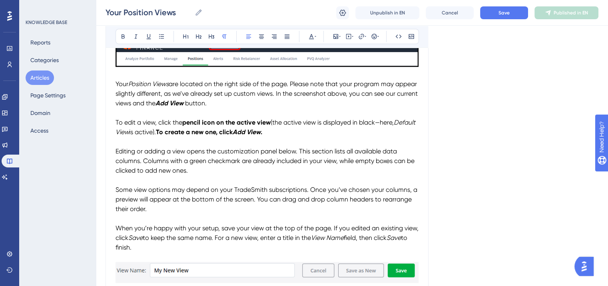
click at [334, 149] on span "Editing or adding a view opens the customization panel below. This section list…" at bounding box center [266, 160] width 301 height 27
drag, startPoint x: 273, startPoint y: 123, endPoint x: 218, endPoint y: 122, distance: 55.2
click at [218, 122] on p "To edit a view, click the pencil icon on the active view (the active view is di…" at bounding box center [267, 127] width 303 height 19
click at [120, 35] on icon at bounding box center [123, 36] width 6 height 6
click at [348, 168] on p "Editing or adding a view opens the customization panel below. This section list…" at bounding box center [267, 160] width 303 height 29
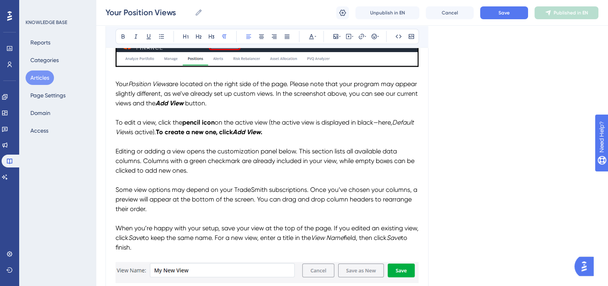
click at [253, 188] on span "Some view options may depend on your TradeSmith subscriptions. Once you’ve chos…" at bounding box center [268, 199] width 304 height 27
click at [139, 36] on button at bounding box center [135, 36] width 11 height 11
click at [270, 210] on p "Some view options may depend on your TradeSmith subscriptions. Once you’ve chos…" at bounding box center [267, 199] width 303 height 29
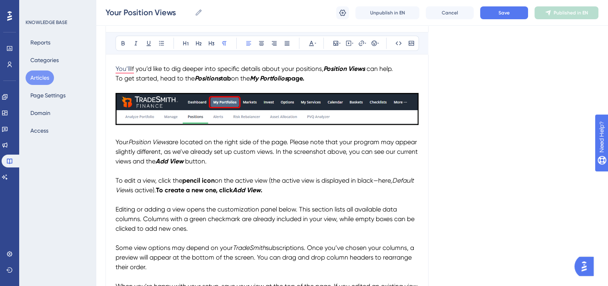
scroll to position [84, 0]
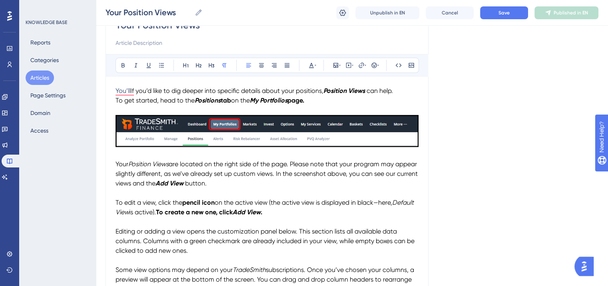
click at [248, 183] on p "Your Position Views are located on the right side of the page. Please note that…" at bounding box center [267, 173] width 303 height 29
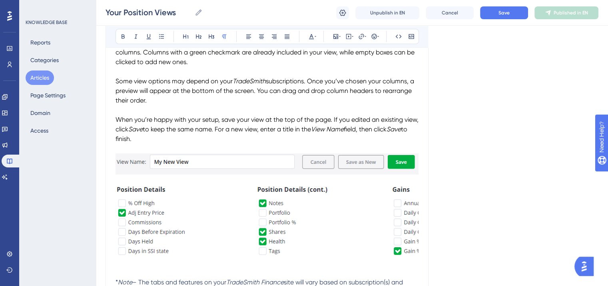
scroll to position [404, 0]
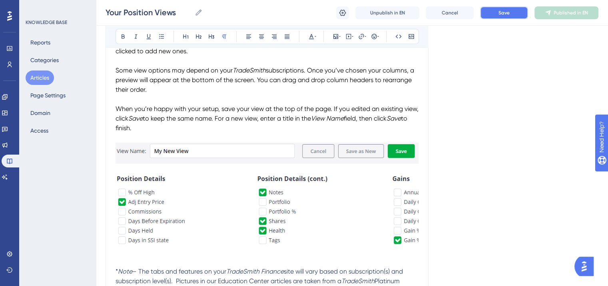
click at [503, 13] on span "Save" at bounding box center [504, 13] width 11 height 6
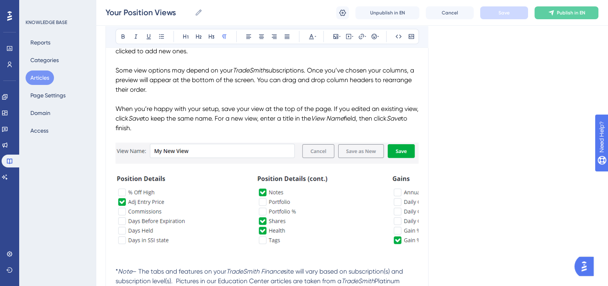
click at [251, 167] on img "To enrich screen reader interactions, please activate Accessibility in Grammarl…" at bounding box center [267, 193] width 303 height 102
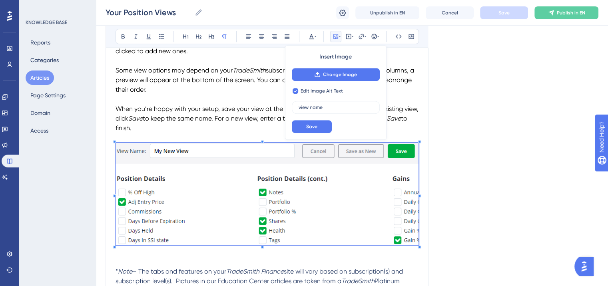
scroll to position [394, 0]
checkbox input "false"
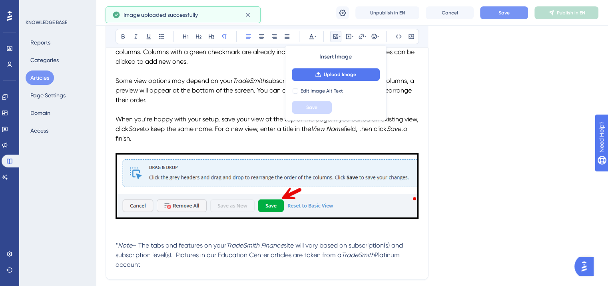
scroll to position [404, 0]
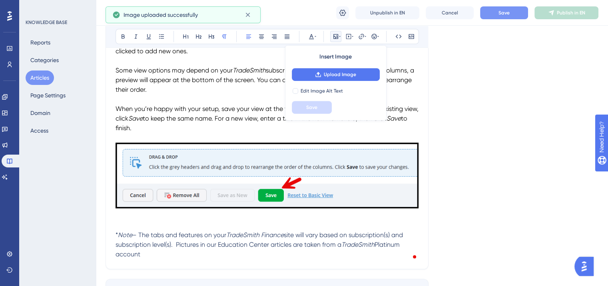
click at [260, 128] on p "When you’re happy with your setup, save your view at the top of the page. If yo…" at bounding box center [267, 118] width 303 height 29
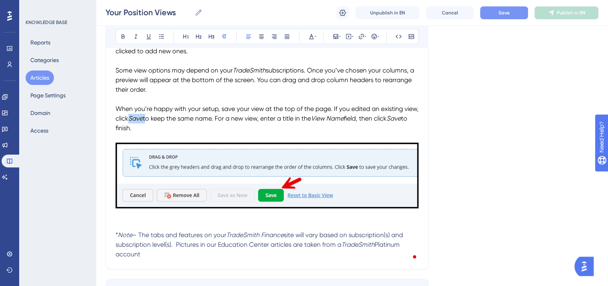
drag, startPoint x: 147, startPoint y: 119, endPoint x: 162, endPoint y: 118, distance: 14.8
click at [162, 118] on p "When you’re happy with your setup, save your view at the top of the page. If yo…" at bounding box center [267, 118] width 303 height 29
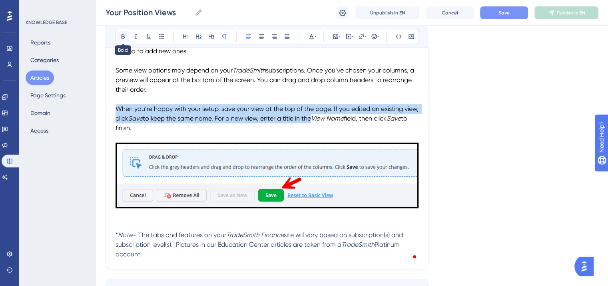
click at [122, 35] on icon at bounding box center [123, 36] width 6 height 6
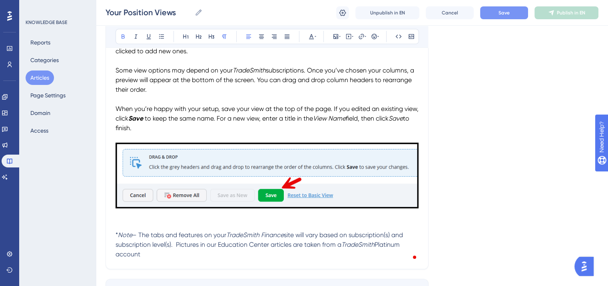
click at [192, 120] on span "to keep the same name. For a new view, enter a title in the" at bounding box center [229, 118] width 168 height 8
click at [389, 122] on em "Save" at bounding box center [396, 118] width 14 height 8
drag, startPoint x: 162, startPoint y: 120, endPoint x: 147, endPoint y: 119, distance: 15.2
click at [147, 119] on p "When you’re happy with your setup, save your view at the top of the page. If yo…" at bounding box center [267, 118] width 303 height 29
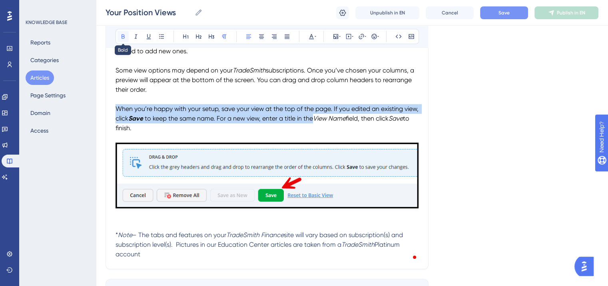
click at [122, 35] on icon at bounding box center [123, 36] width 3 height 4
drag, startPoint x: 157, startPoint y: 130, endPoint x: 118, endPoint y: 104, distance: 47.1
click at [122, 37] on icon at bounding box center [123, 36] width 6 height 6
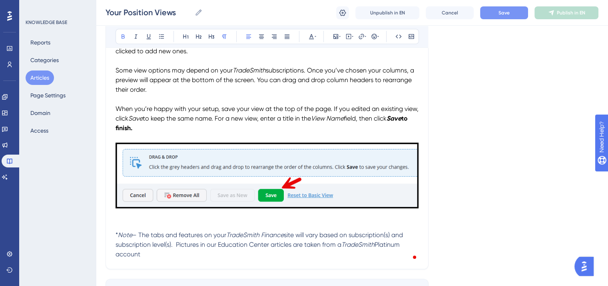
click at [181, 135] on p "To enrich screen reader interactions, please activate Accessibility in Grammarl…" at bounding box center [267, 138] width 303 height 10
click at [134, 223] on p "To enrich screen reader interactions, please activate Accessibility in Grammarl…" at bounding box center [267, 225] width 303 height 10
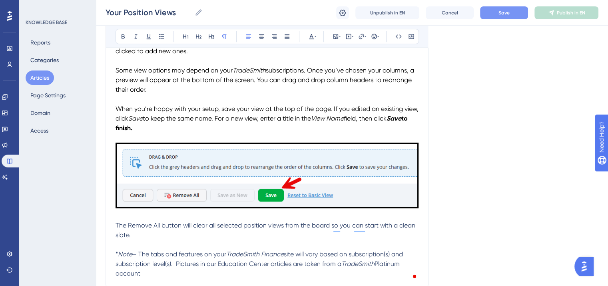
drag, startPoint x: 139, startPoint y: 237, endPoint x: 112, endPoint y: 229, distance: 27.7
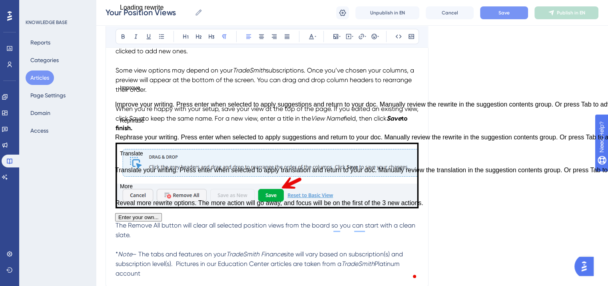
copy span "The Remove All button will clear all selected position views from the board so …"
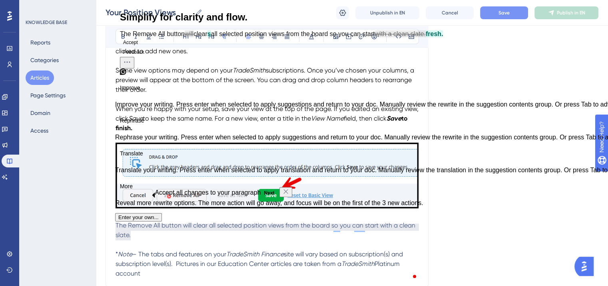
click at [139, 238] on p "The Remove All button will clear all selected position views from the board so …" at bounding box center [267, 229] width 303 height 19
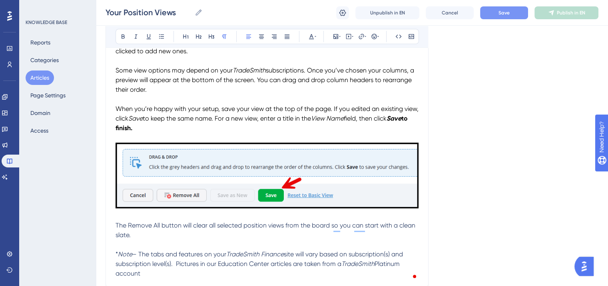
drag, startPoint x: 140, startPoint y: 237, endPoint x: 117, endPoint y: 226, distance: 25.8
click at [117, 226] on p "The Remove All button will clear all selected position views from the board so …" at bounding box center [267, 229] width 303 height 19
copy span "The Remove All button will clear all selected position views from the board so …"
click at [144, 235] on p "The Remove All button will clear all selected position views from the board so …" at bounding box center [267, 229] width 303 height 19
drag, startPoint x: 143, startPoint y: 236, endPoint x: 115, endPoint y: 226, distance: 29.9
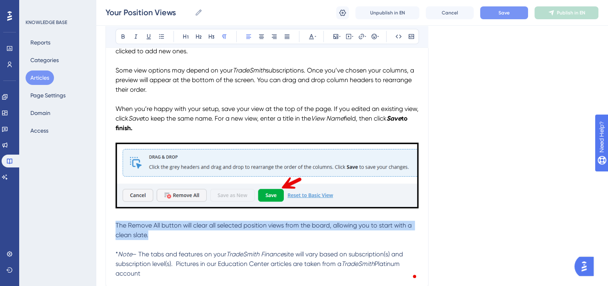
drag, startPoint x: 157, startPoint y: 237, endPoint x: 111, endPoint y: 228, distance: 46.9
click at [312, 34] on icon at bounding box center [311, 36] width 6 height 6
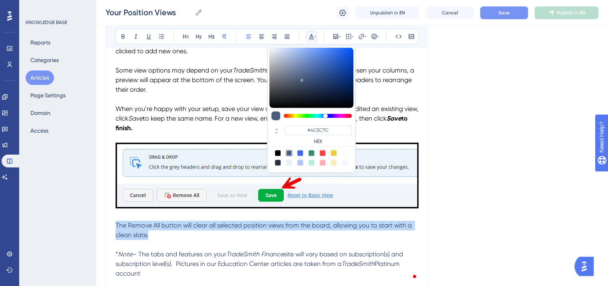
click at [278, 152] on div at bounding box center [278, 153] width 6 height 6
type input "#000000"
click at [185, 236] on p "The Remove All button will clear all selected position views from the board, al…" at bounding box center [267, 229] width 303 height 19
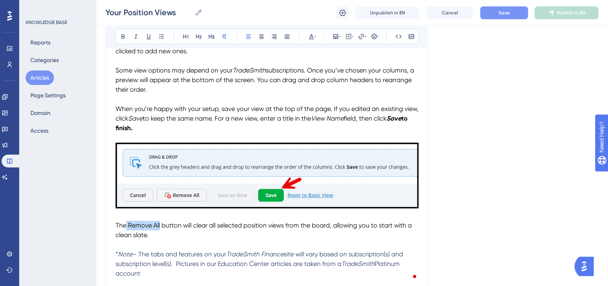
drag, startPoint x: 159, startPoint y: 226, endPoint x: 126, endPoint y: 224, distance: 33.6
click at [126, 224] on span "The Remove All button will clear all selected position views from the board, al…" at bounding box center [265, 229] width 298 height 17
click at [121, 34] on icon at bounding box center [123, 36] width 6 height 6
click at [212, 239] on p "The Remove All button will clear all selected position views from the board, al…" at bounding box center [267, 229] width 303 height 19
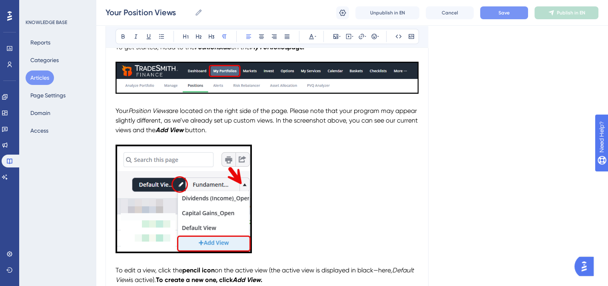
scroll to position [42, 0]
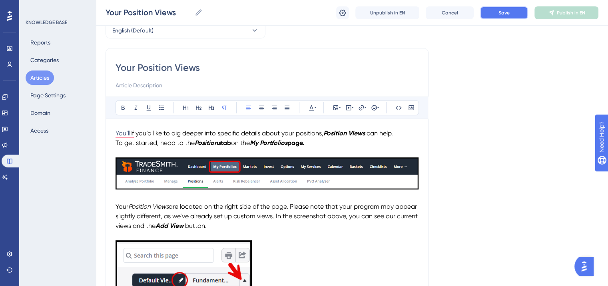
click at [500, 16] on button "Save" at bounding box center [504, 12] width 48 height 13
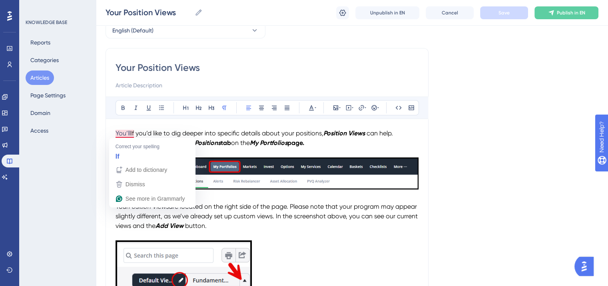
click at [131, 132] on span "If you’d like to dig deeper into specific details about your positions," at bounding box center [226, 133] width 193 height 8
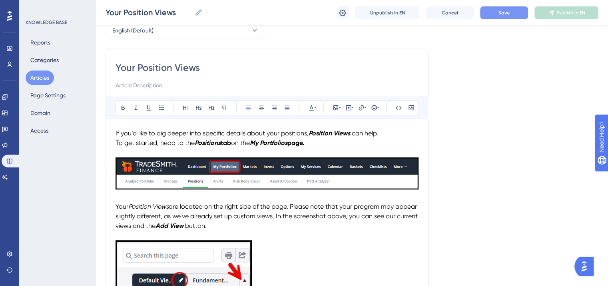
click at [499, 13] on span "Save" at bounding box center [504, 13] width 11 height 6
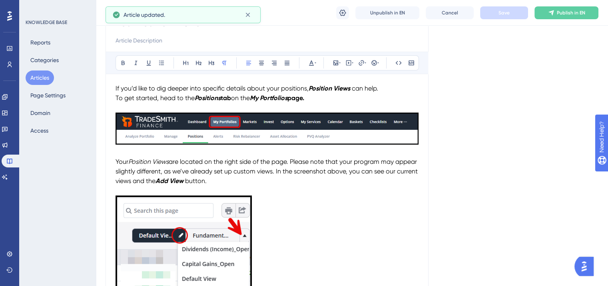
scroll to position [0, 0]
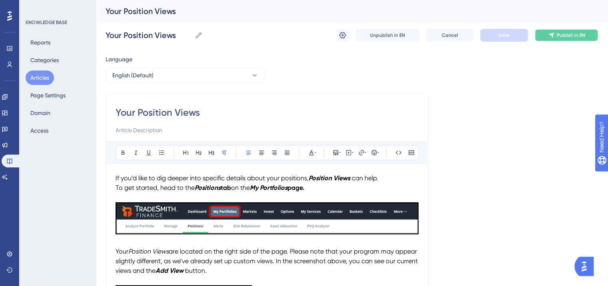
click at [550, 33] on icon at bounding box center [551, 35] width 6 height 6
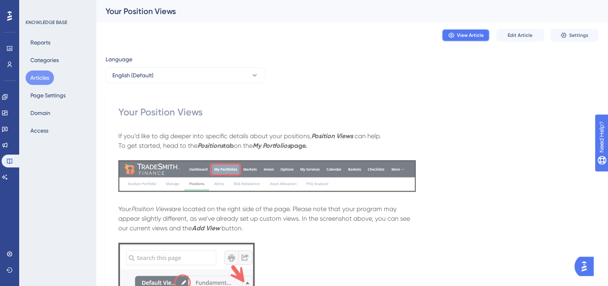
click at [467, 34] on span "View Article" at bounding box center [470, 35] width 27 height 6
